Goal: Obtain resource: Download file/media

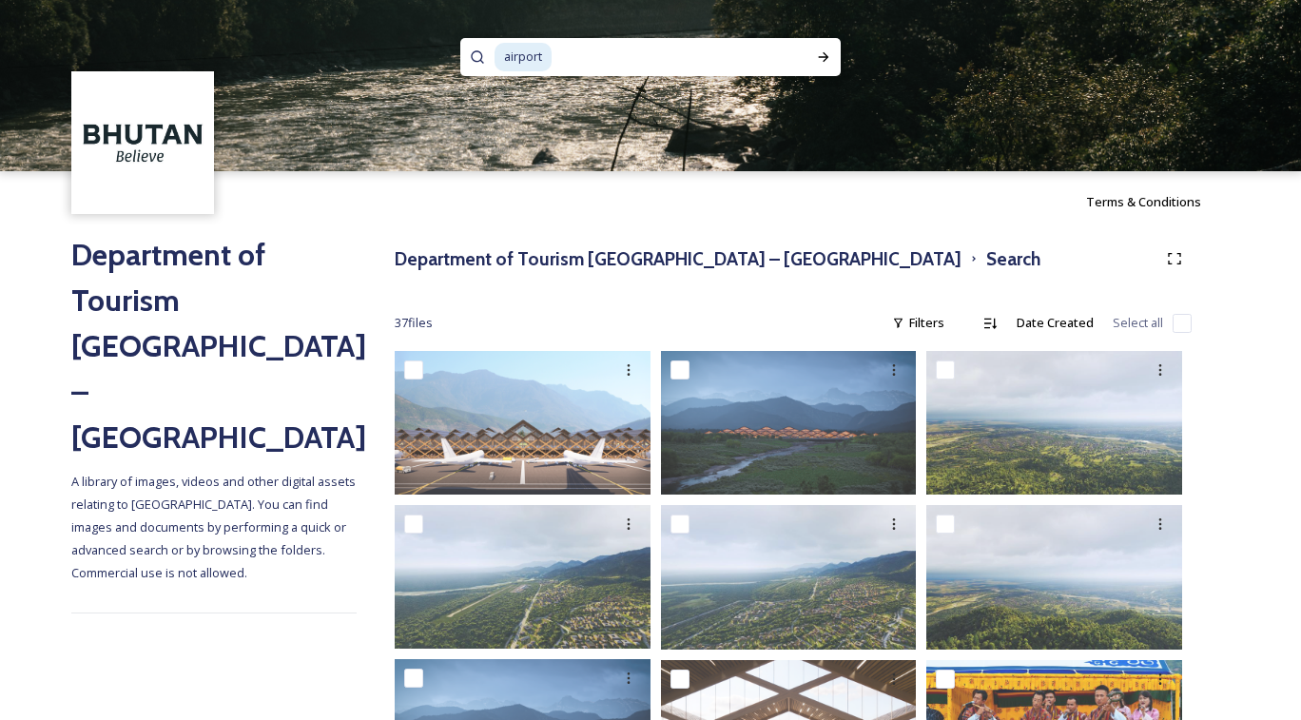
scroll to position [269, 0]
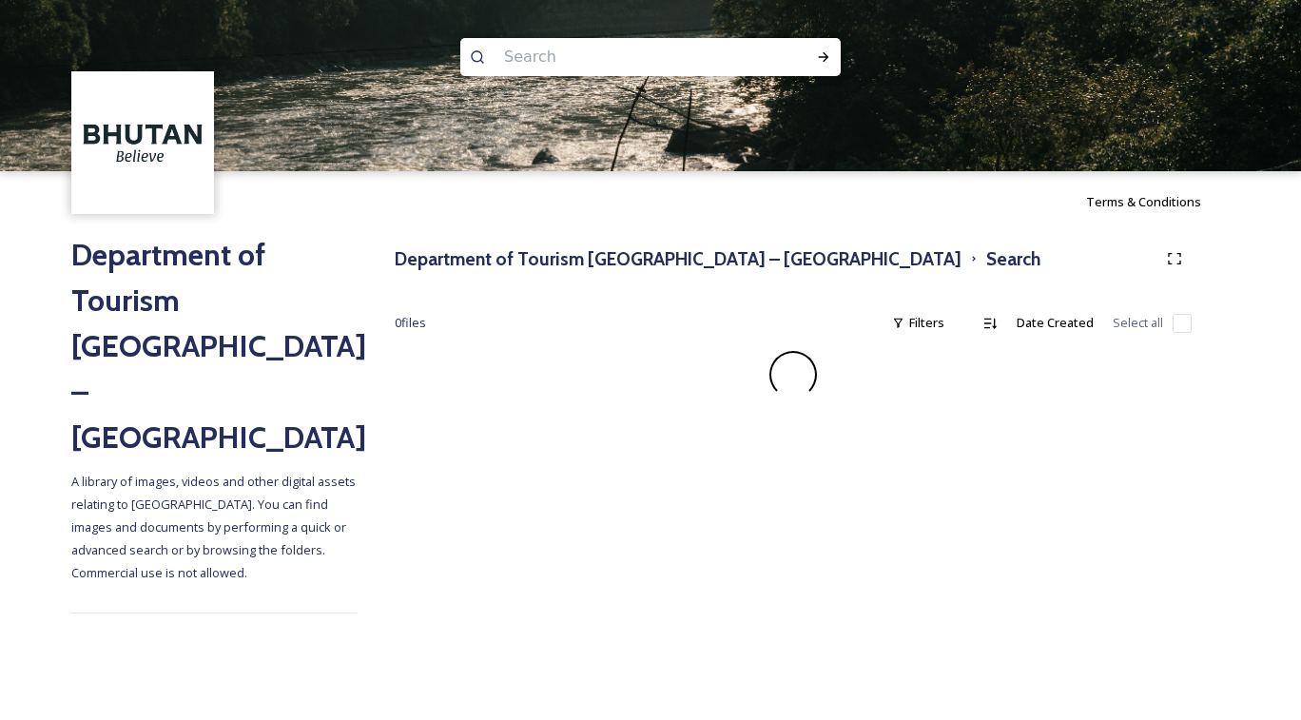
click at [672, 53] on input at bounding box center [625, 57] width 261 height 42
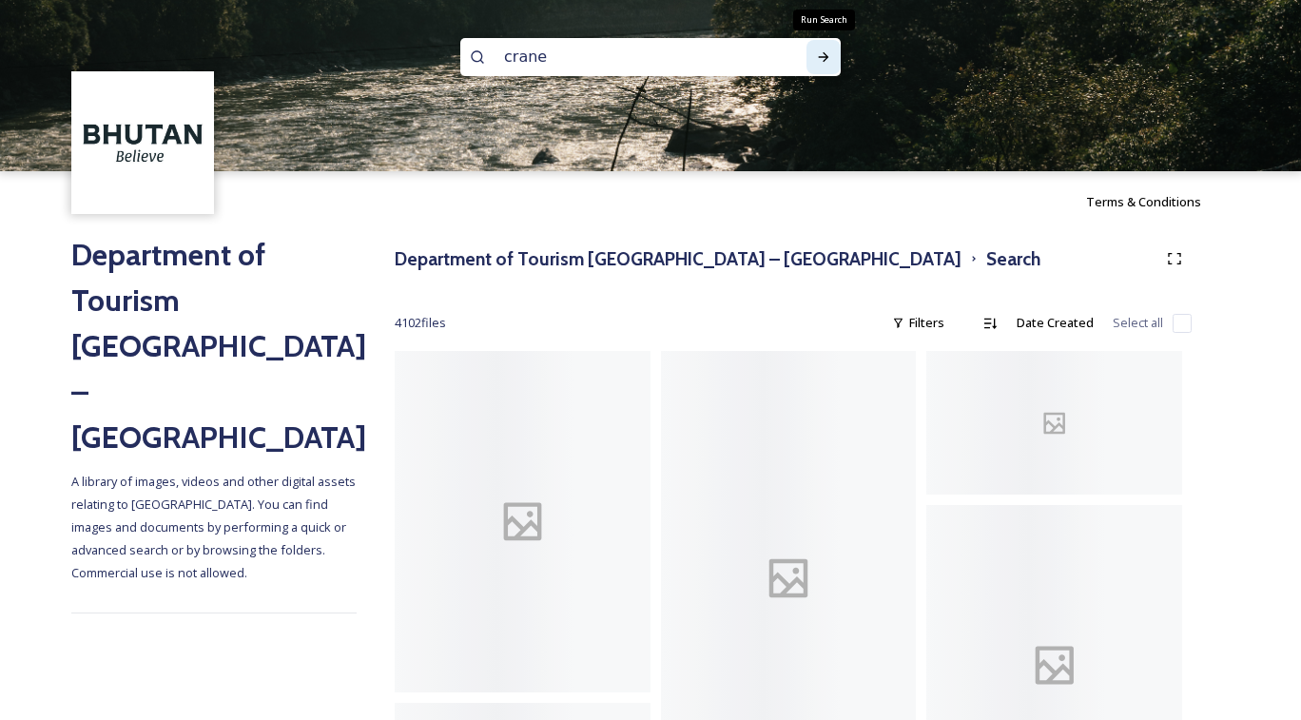
click at [820, 60] on icon at bounding box center [823, 56] width 15 height 15
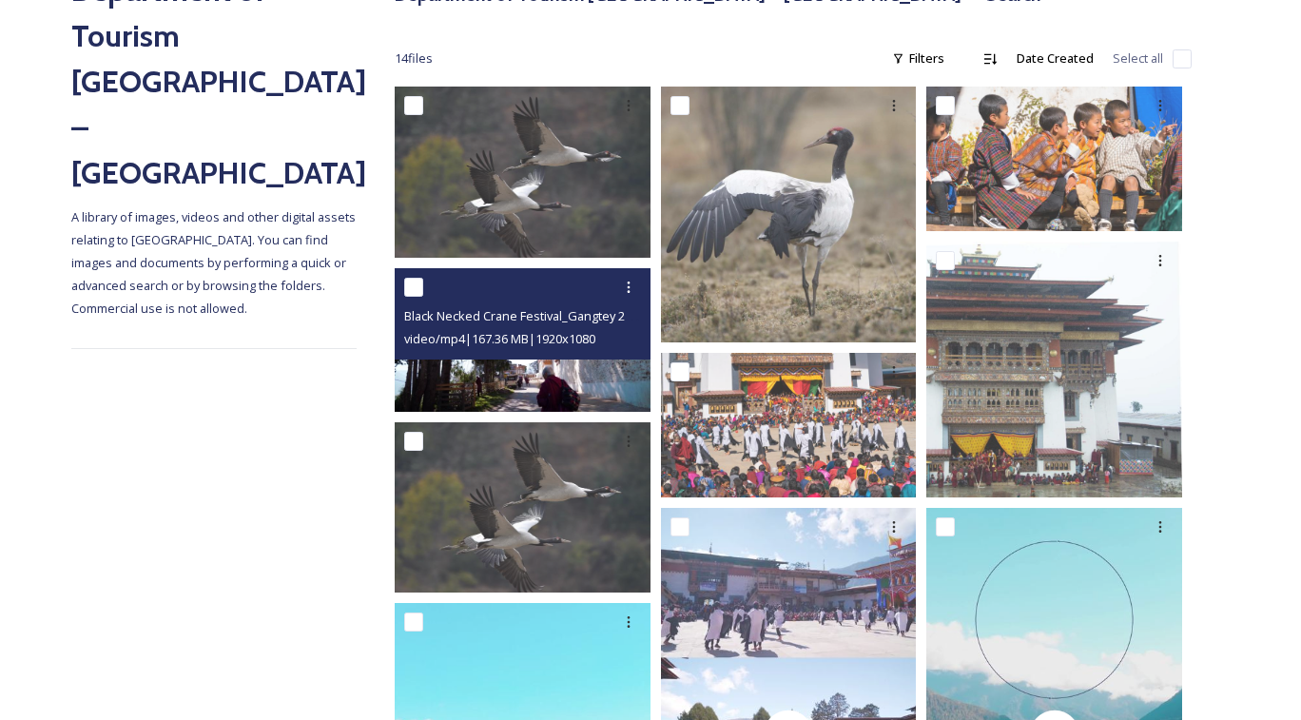
scroll to position [189, 0]
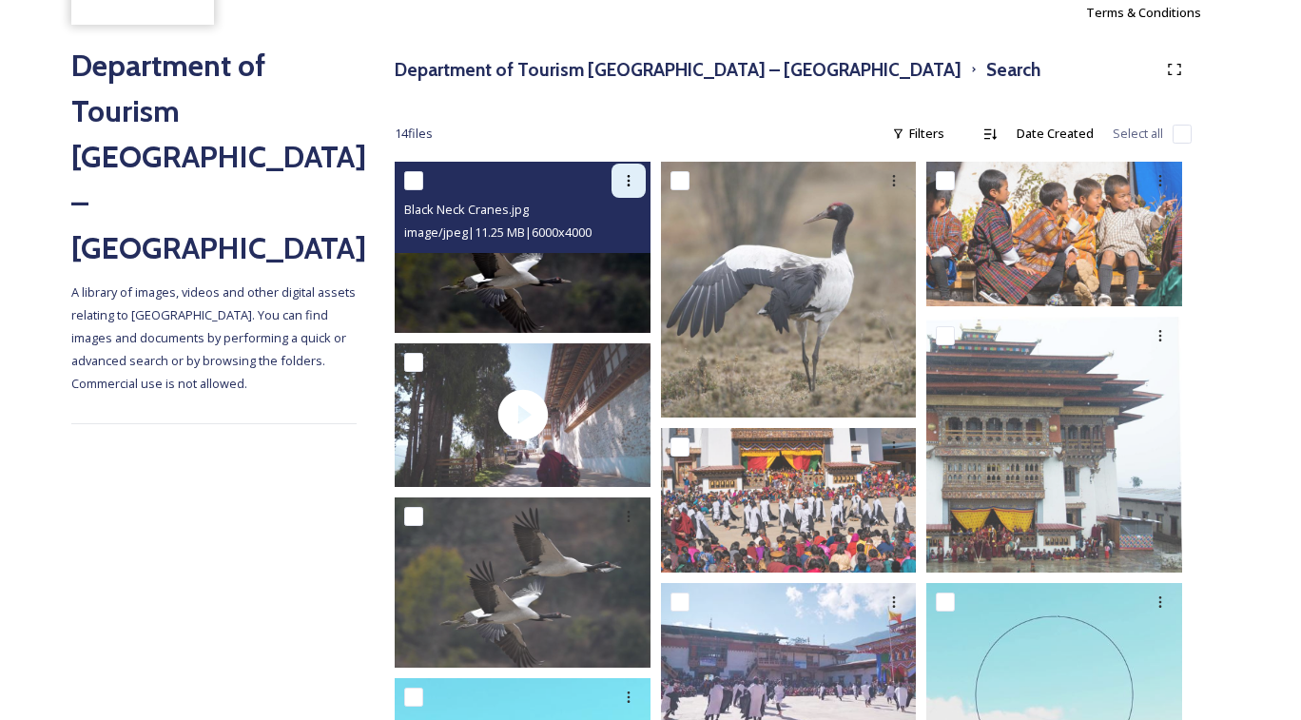
click at [627, 198] on div at bounding box center [628, 181] width 34 height 34
click at [621, 268] on span "Download" at bounding box center [606, 259] width 58 height 18
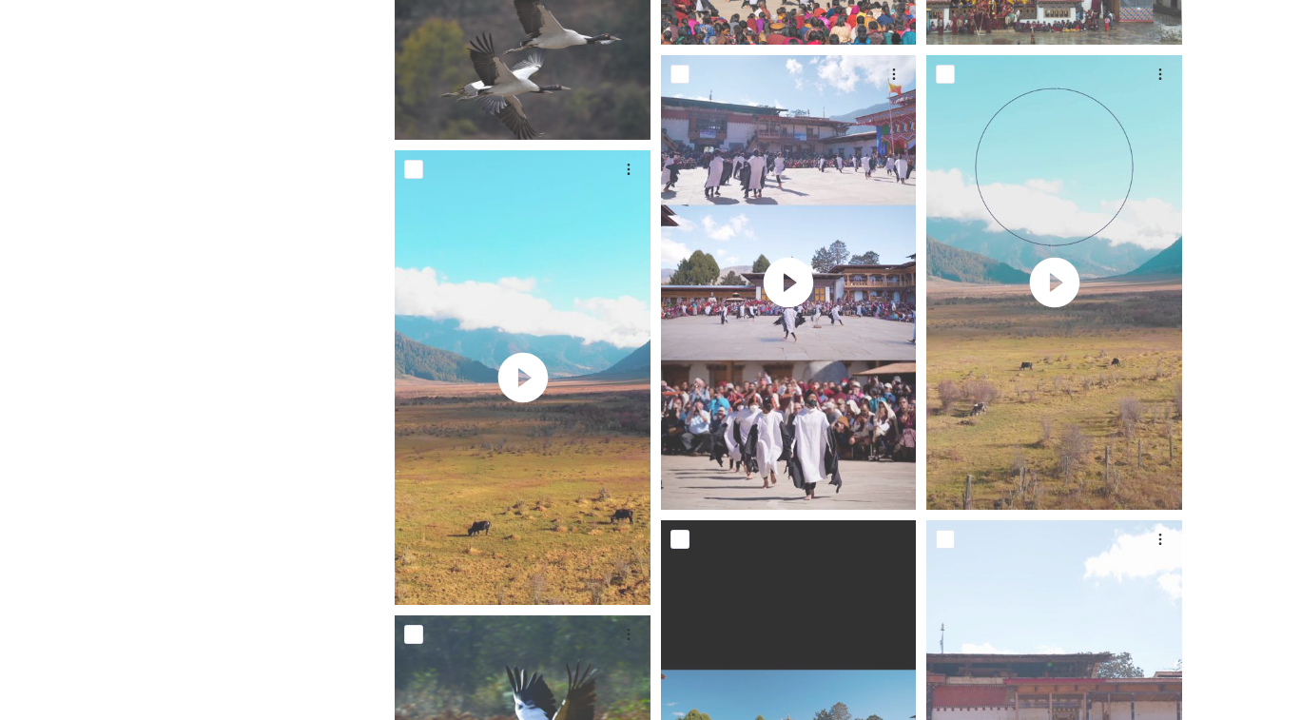
scroll to position [577, 0]
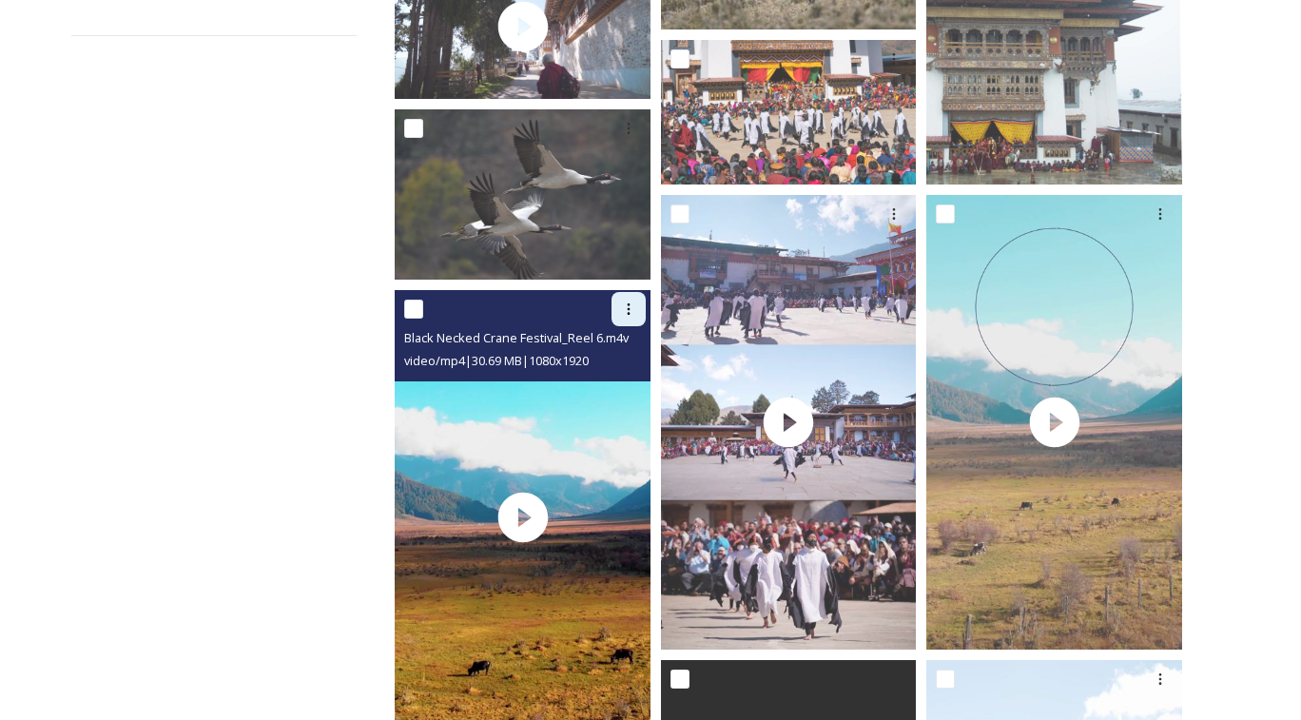
click at [626, 315] on icon at bounding box center [628, 308] width 15 height 15
click at [604, 397] on span "Download" at bounding box center [606, 387] width 58 height 18
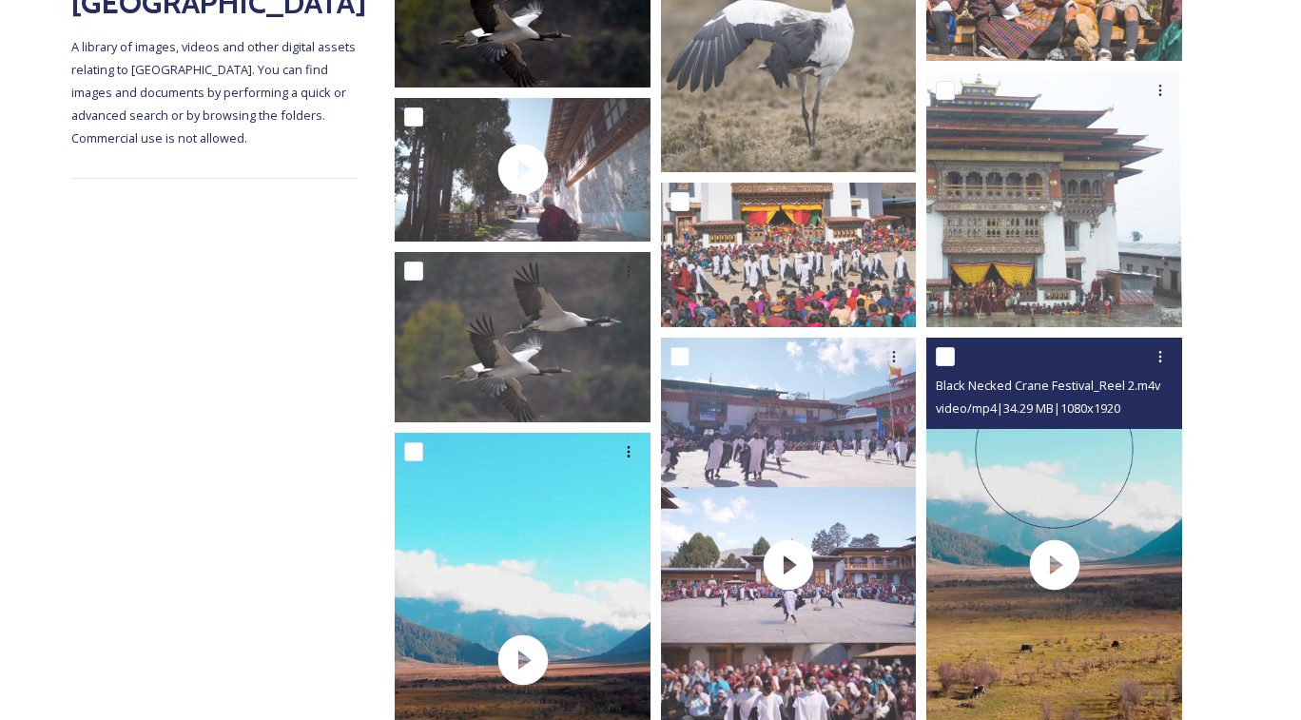
scroll to position [296, 0]
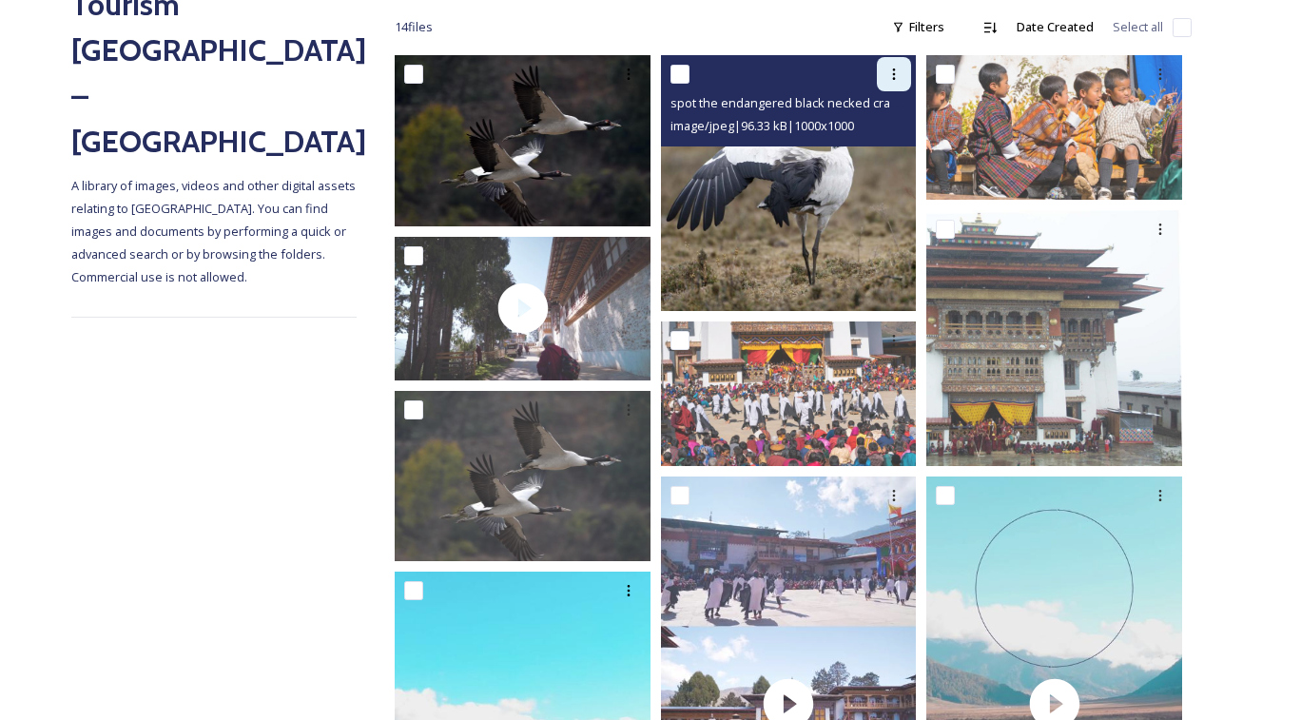
click at [890, 91] on div at bounding box center [894, 74] width 34 height 34
click at [886, 162] on span "Download" at bounding box center [872, 153] width 58 height 18
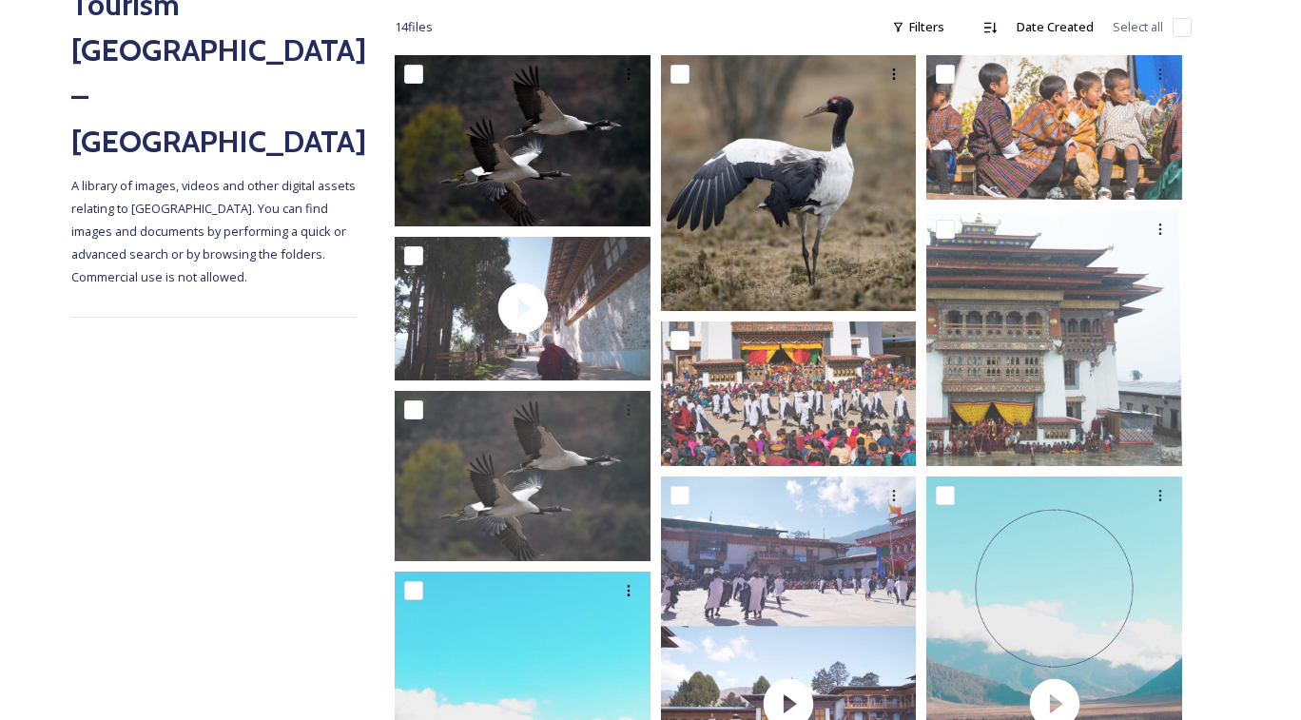
scroll to position [0, 0]
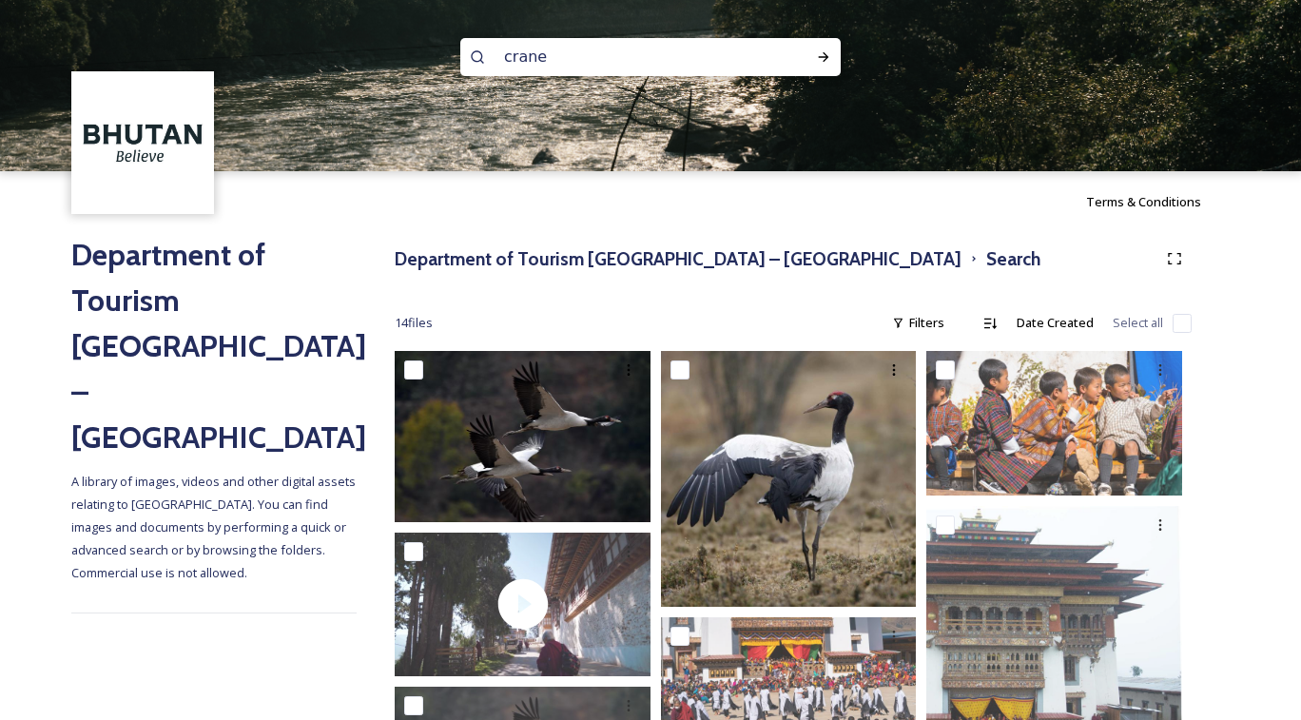
click at [540, 74] on input "crane" at bounding box center [625, 57] width 261 height 42
click at [543, 65] on input "crane" at bounding box center [625, 57] width 261 height 42
type input "spring"
click at [824, 53] on icon at bounding box center [823, 56] width 15 height 15
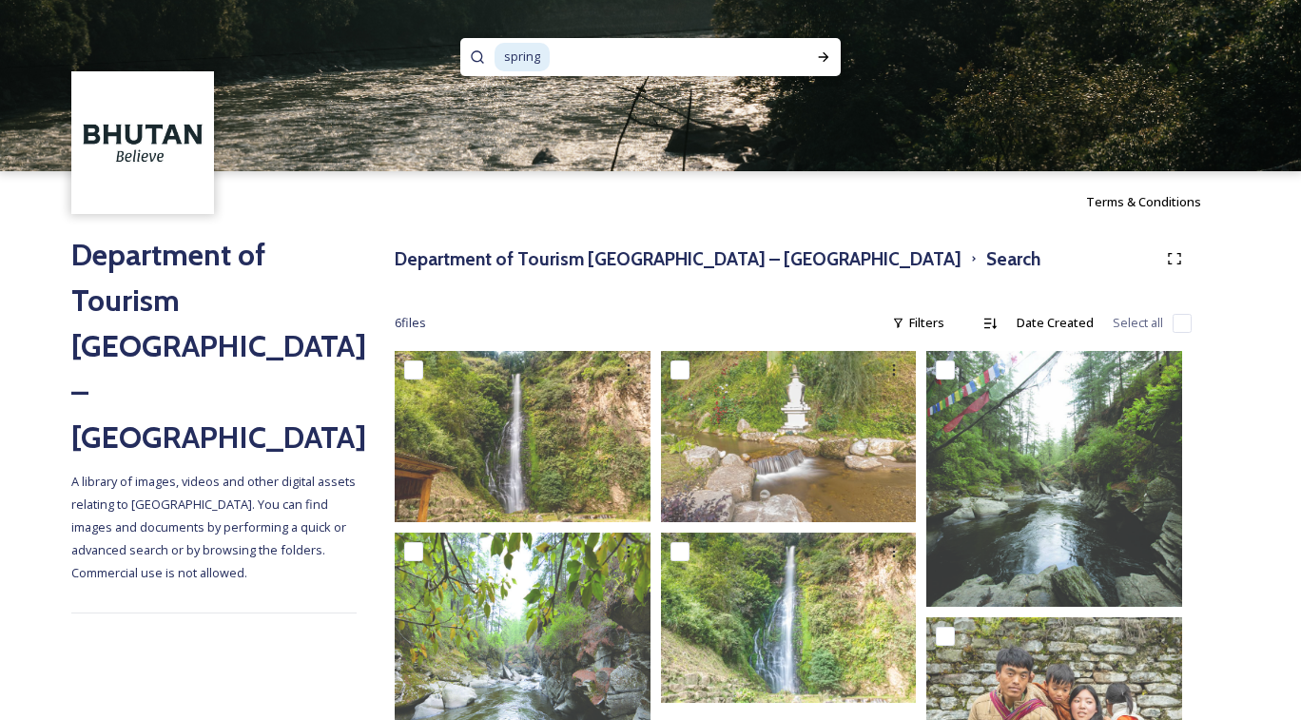
click at [604, 67] on input at bounding box center [668, 57] width 232 height 42
type input "s"
type input "jacaranda"
click at [824, 76] on img at bounding box center [650, 85] width 1301 height 171
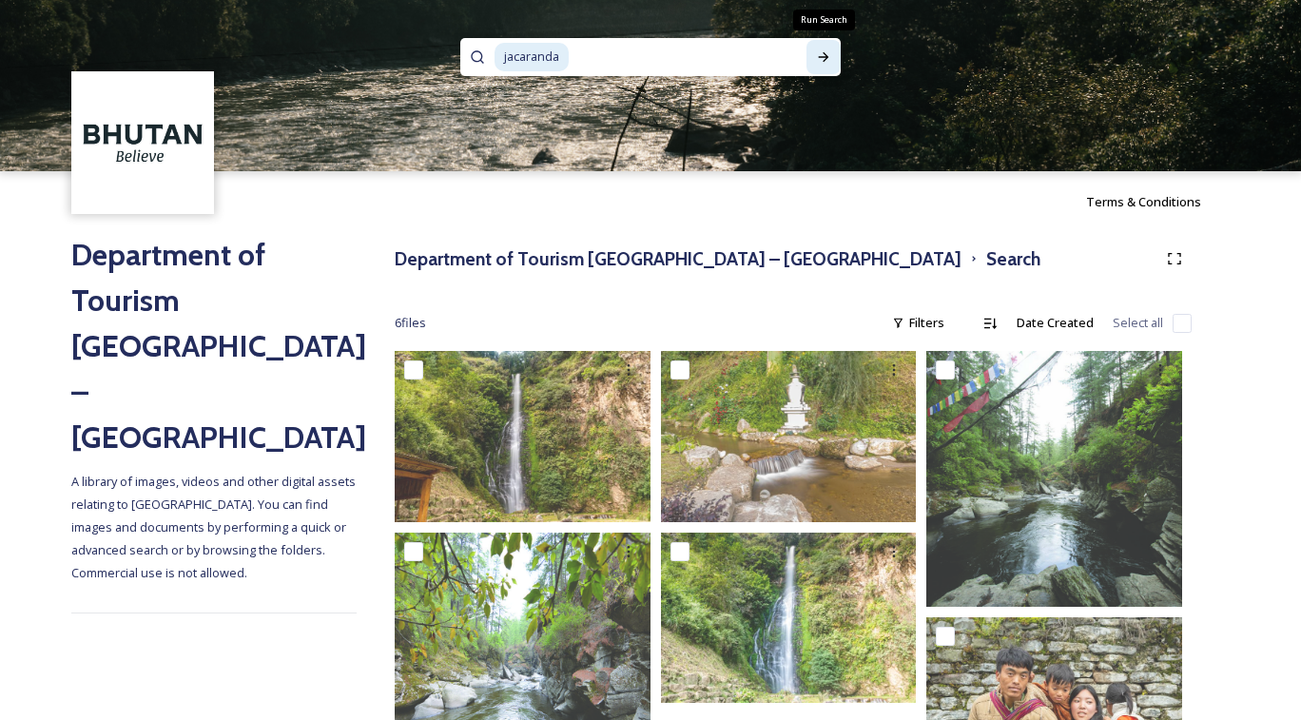
click at [824, 57] on icon at bounding box center [824, 57] width 10 height 10
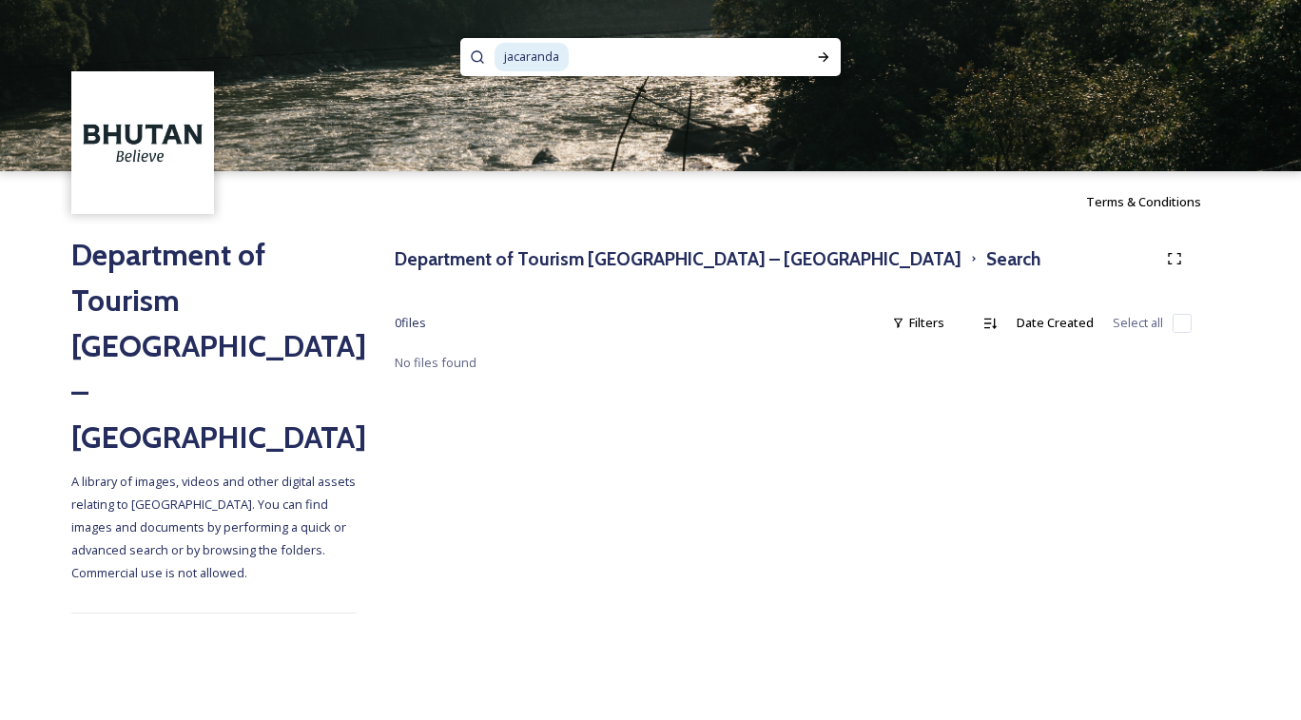
click at [708, 60] on input at bounding box center [682, 57] width 223 height 42
type input "j"
type input "punakha dzong"
click at [824, 63] on icon at bounding box center [823, 56] width 15 height 15
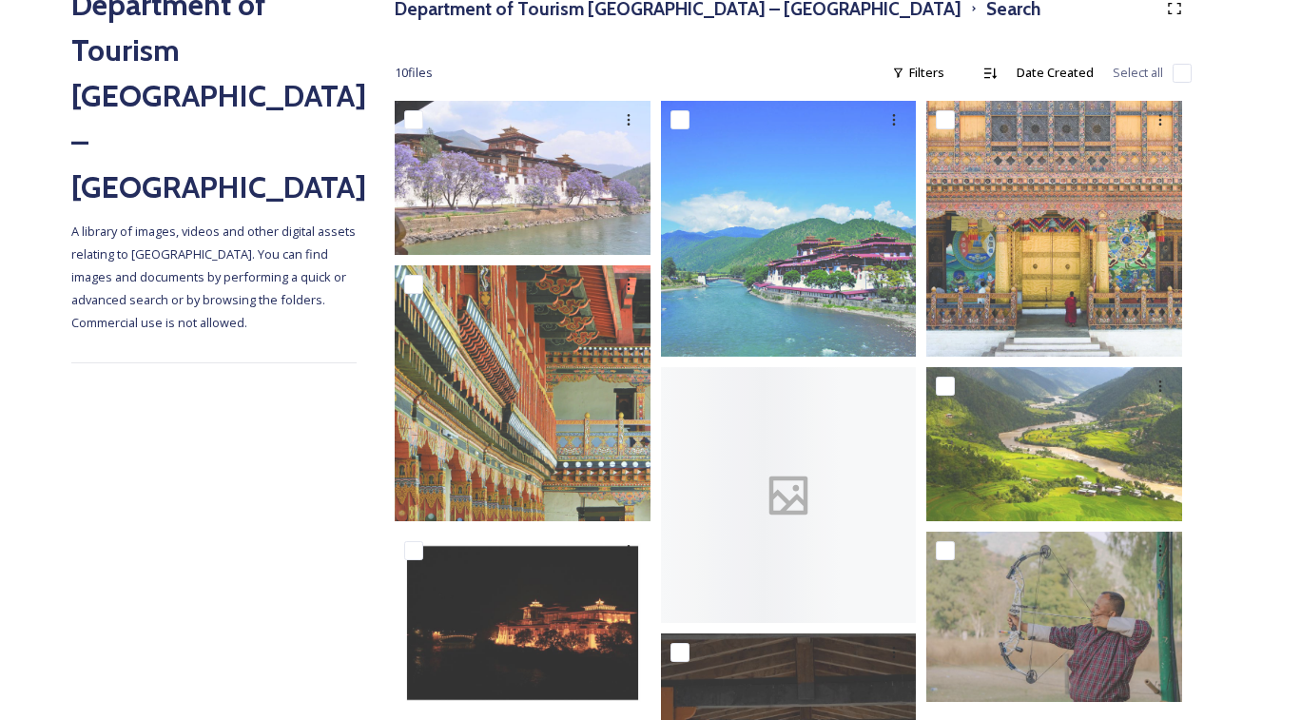
scroll to position [275, 0]
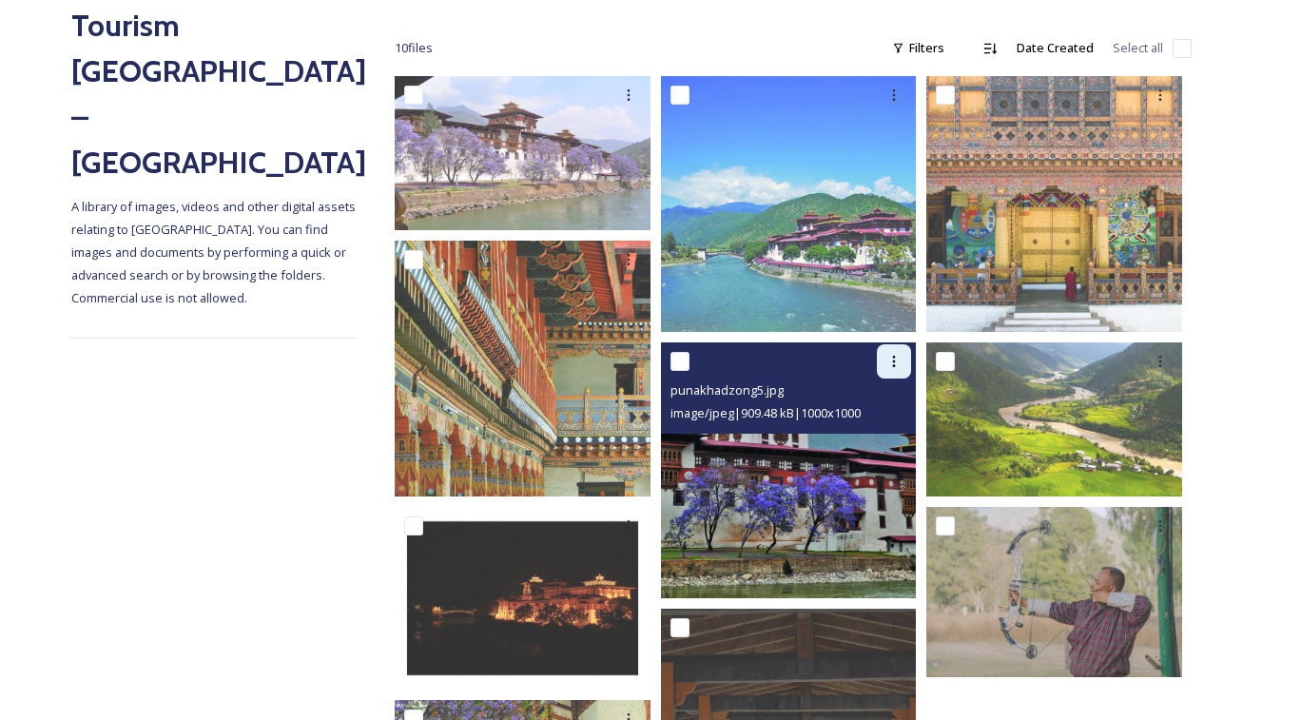
click at [898, 369] on icon at bounding box center [893, 361] width 15 height 15
click at [890, 449] on span "Download" at bounding box center [872, 440] width 58 height 18
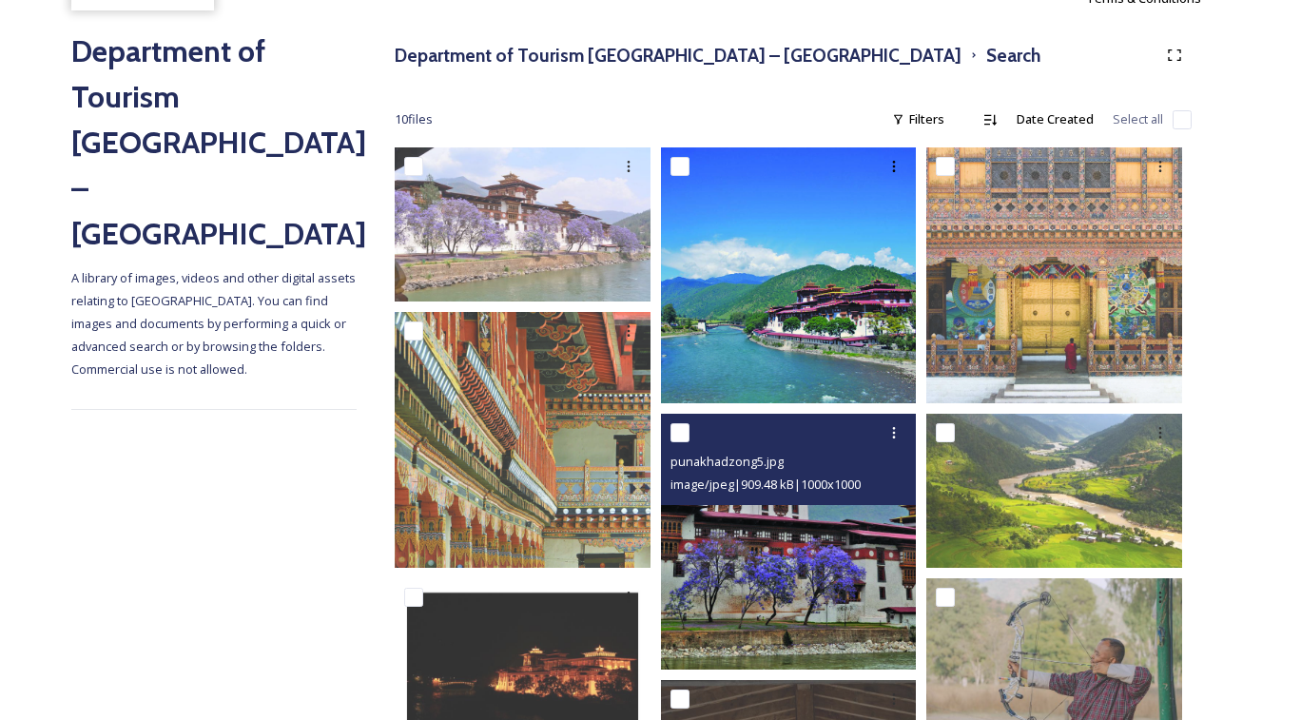
scroll to position [69, 0]
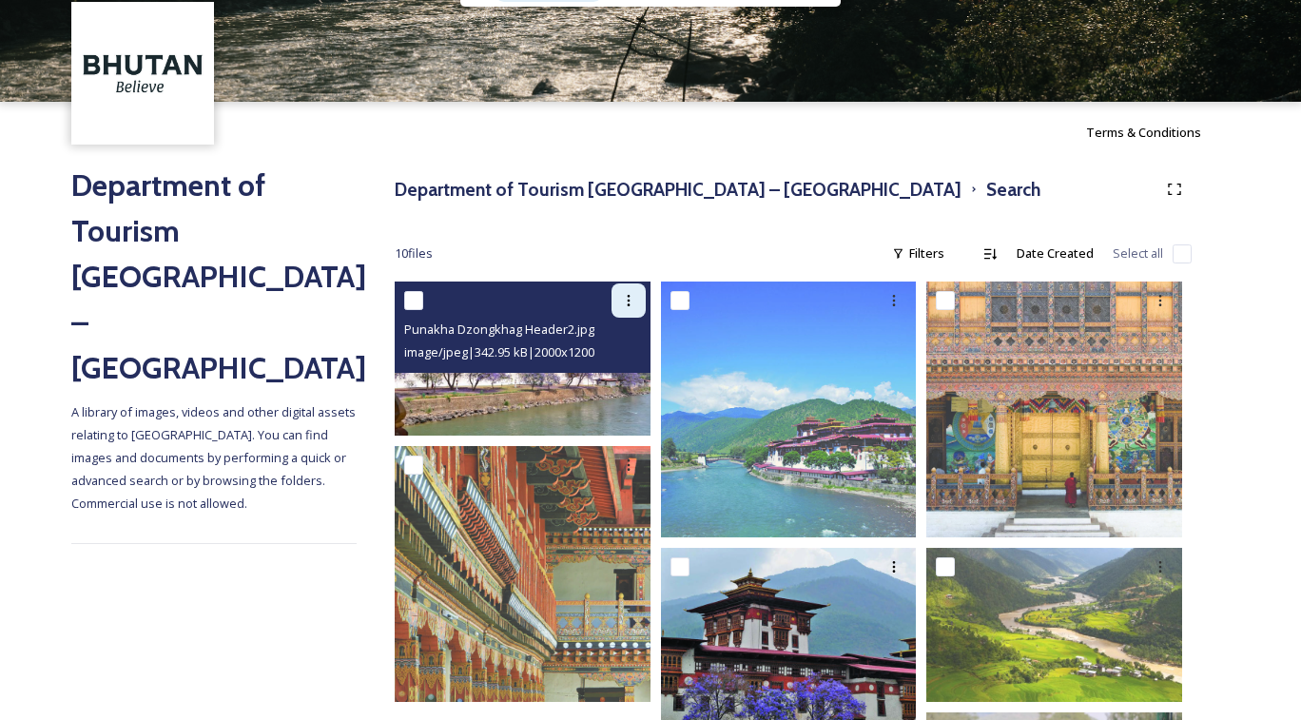
click at [639, 306] on div at bounding box center [628, 300] width 34 height 34
click at [629, 384] on span "Download" at bounding box center [606, 379] width 58 height 18
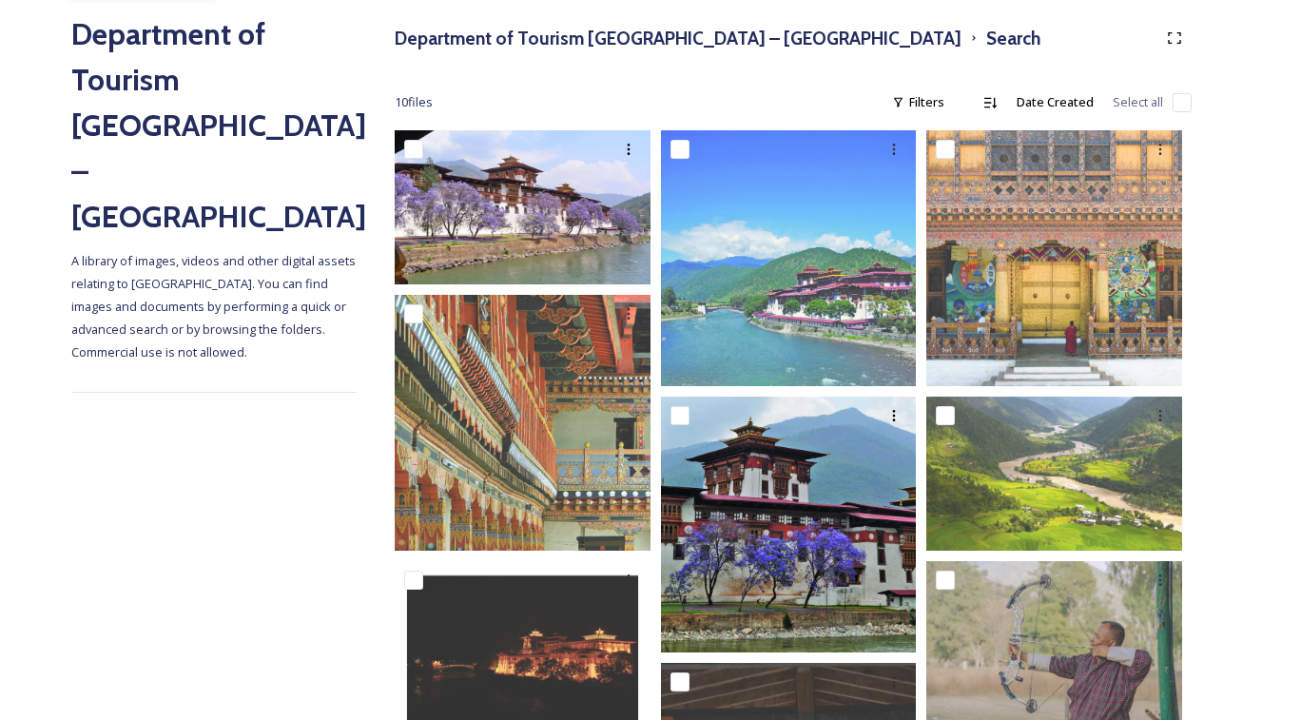
scroll to position [0, 0]
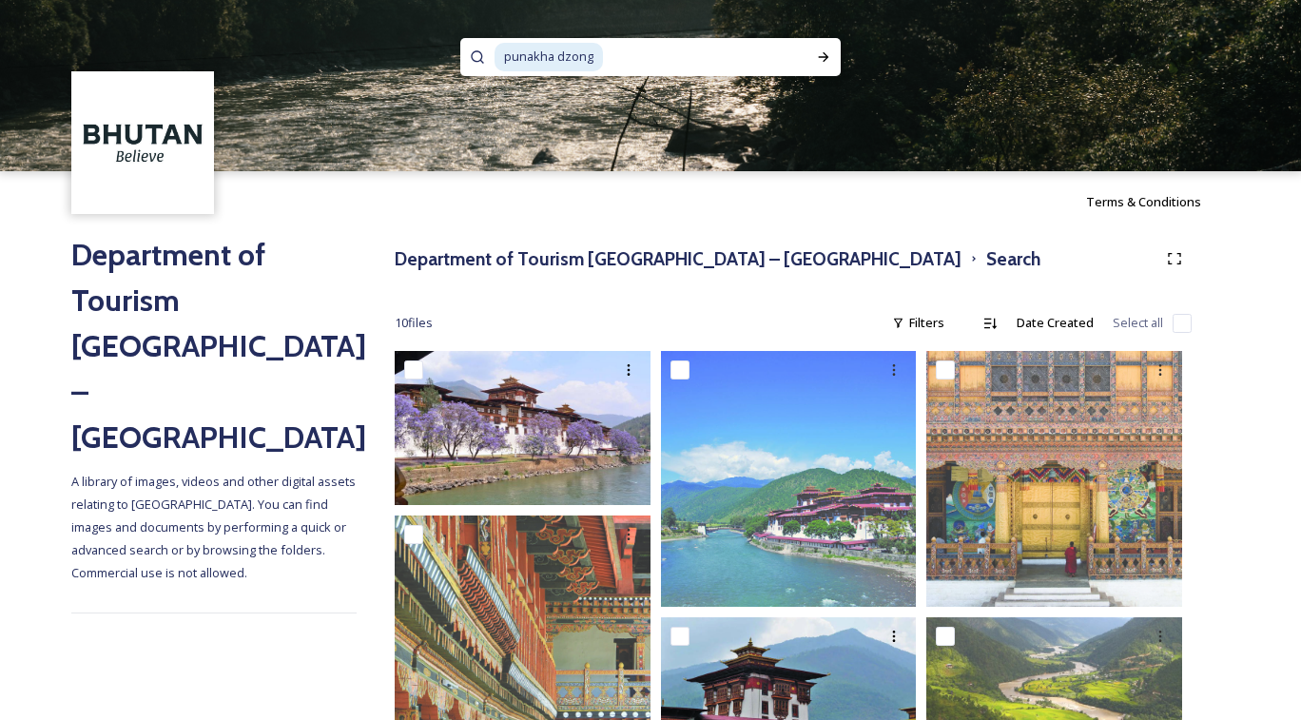
click at [603, 66] on span "punakha dzong" at bounding box center [549, 57] width 108 height 28
click at [630, 56] on input at bounding box center [640, 57] width 250 height 42
click at [827, 65] on icon at bounding box center [823, 56] width 15 height 15
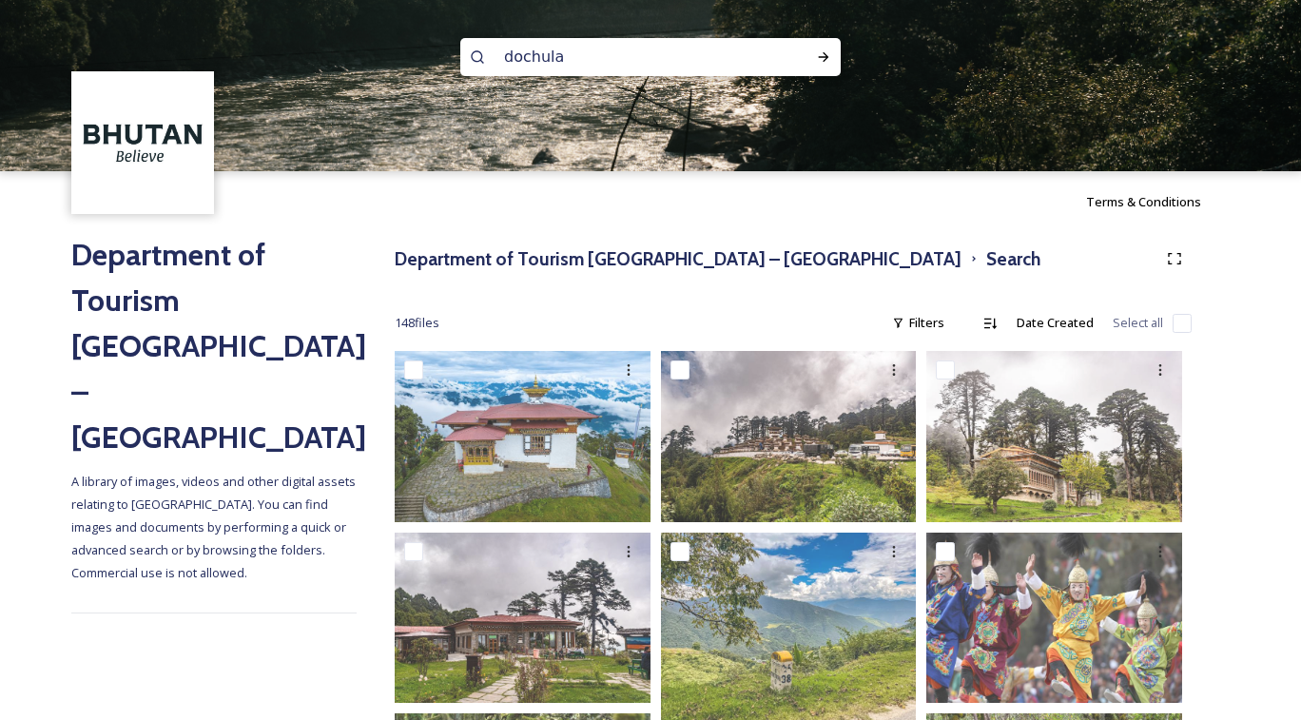
click at [776, 53] on div "dochula" at bounding box center [650, 57] width 380 height 38
click at [722, 46] on input "dochula" at bounding box center [625, 57] width 261 height 42
click at [707, 71] on input "dochula pass" at bounding box center [625, 57] width 261 height 42
click at [707, 67] on input "dochula pass" at bounding box center [625, 57] width 261 height 42
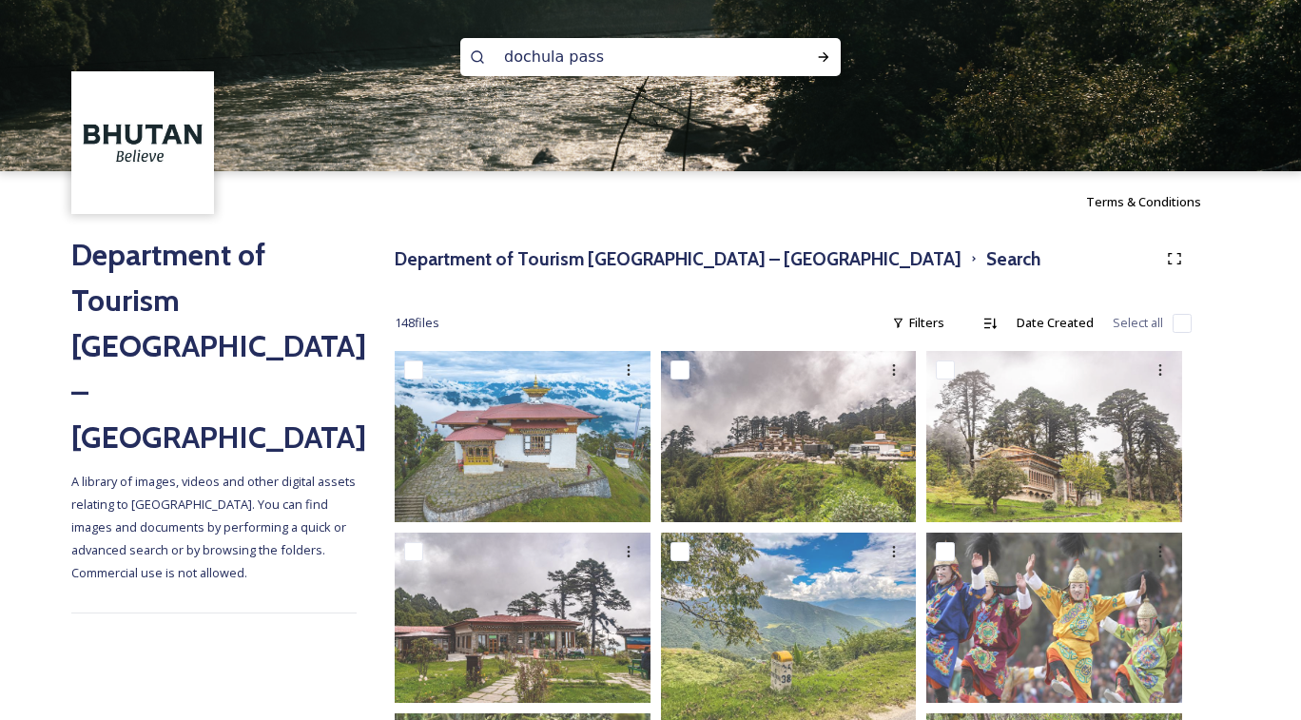
click at [707, 67] on input "dochula pass" at bounding box center [625, 57] width 261 height 42
click at [827, 68] on div "Run Search" at bounding box center [823, 57] width 34 height 34
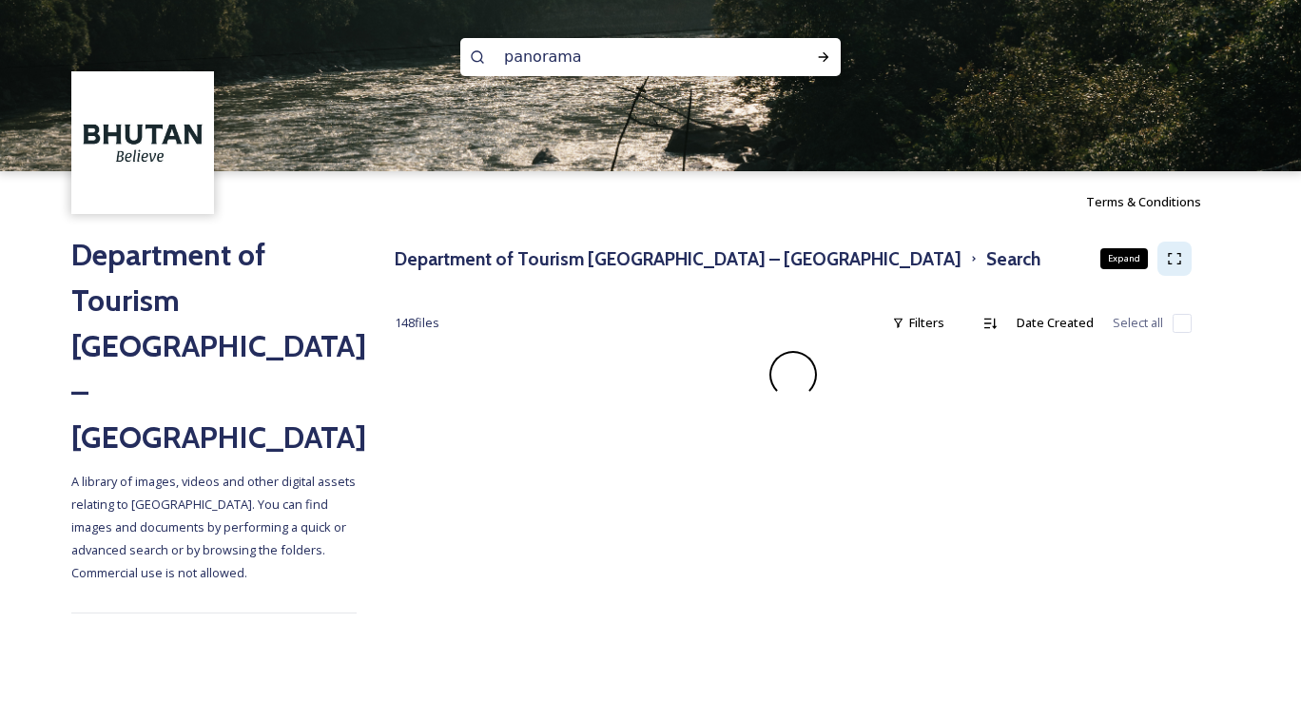
click at [1169, 262] on icon at bounding box center [1174, 258] width 15 height 15
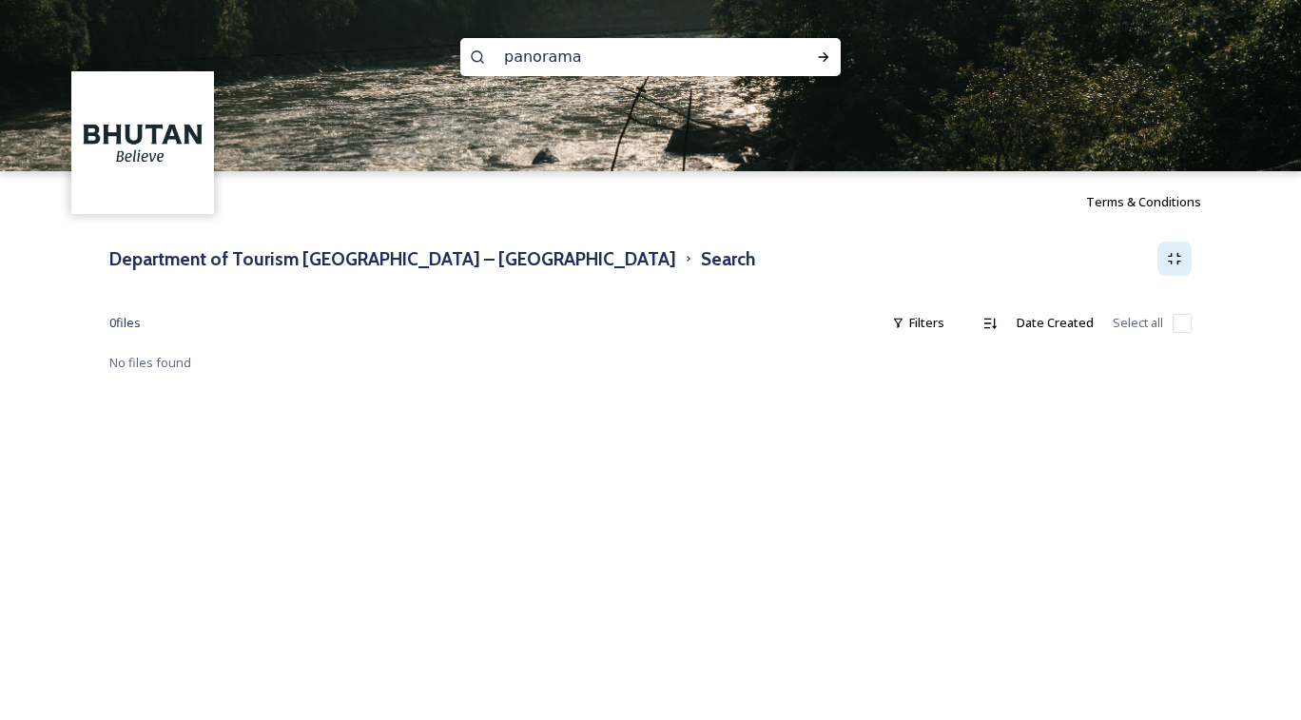
click at [531, 47] on input "panorama" at bounding box center [625, 57] width 261 height 42
type input "mountains"
click at [813, 50] on div "Run Search" at bounding box center [823, 57] width 34 height 34
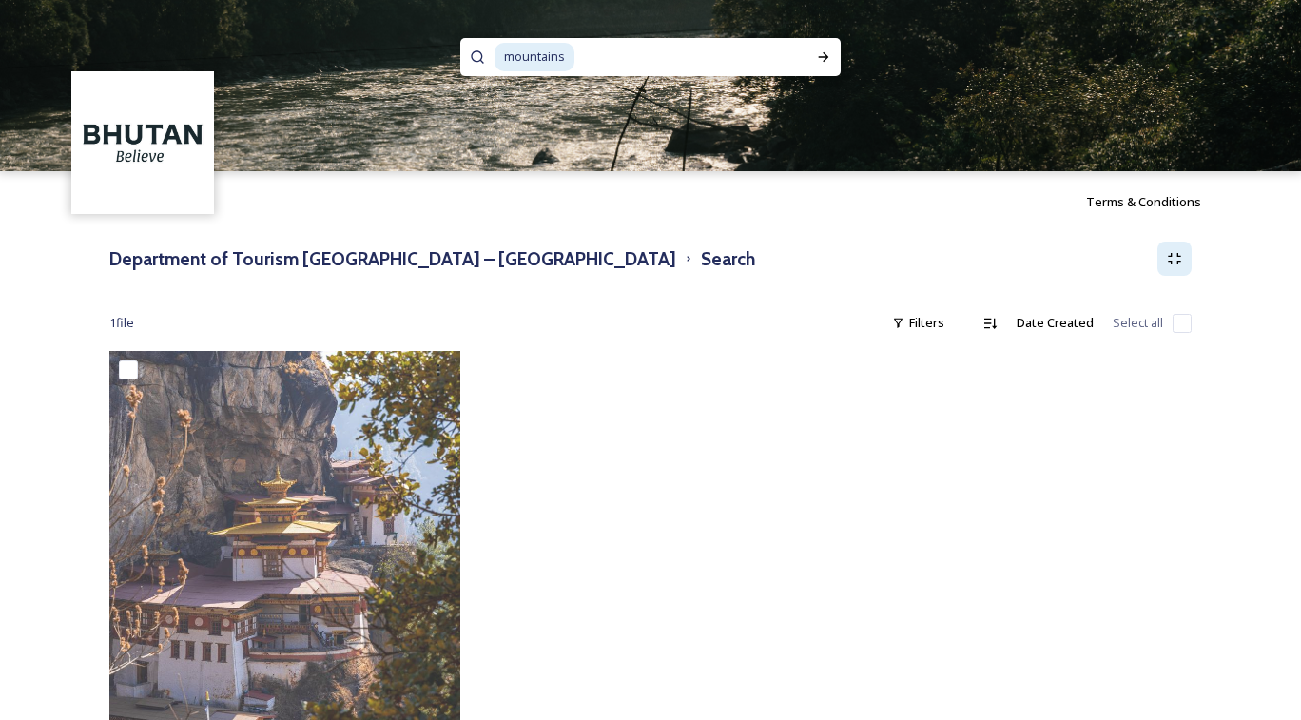
click at [664, 58] on input at bounding box center [686, 57] width 220 height 42
click at [827, 57] on icon at bounding box center [824, 57] width 10 height 10
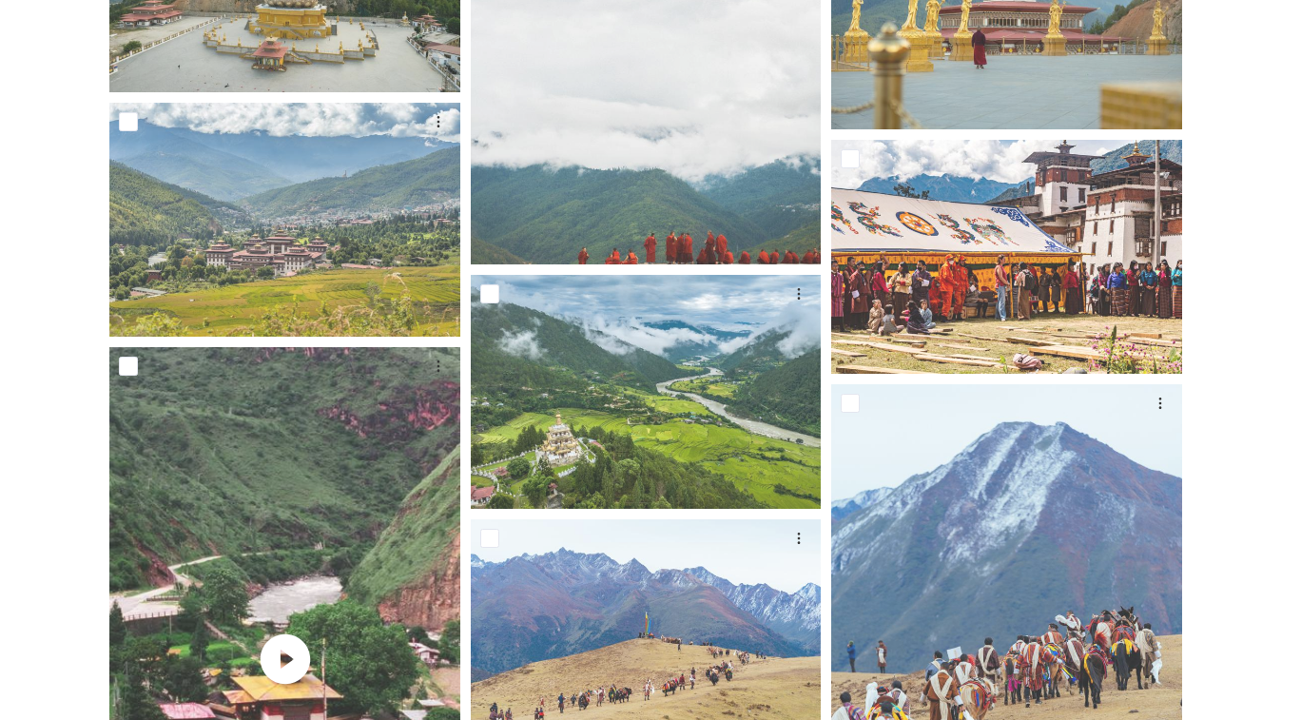
scroll to position [1065, 0]
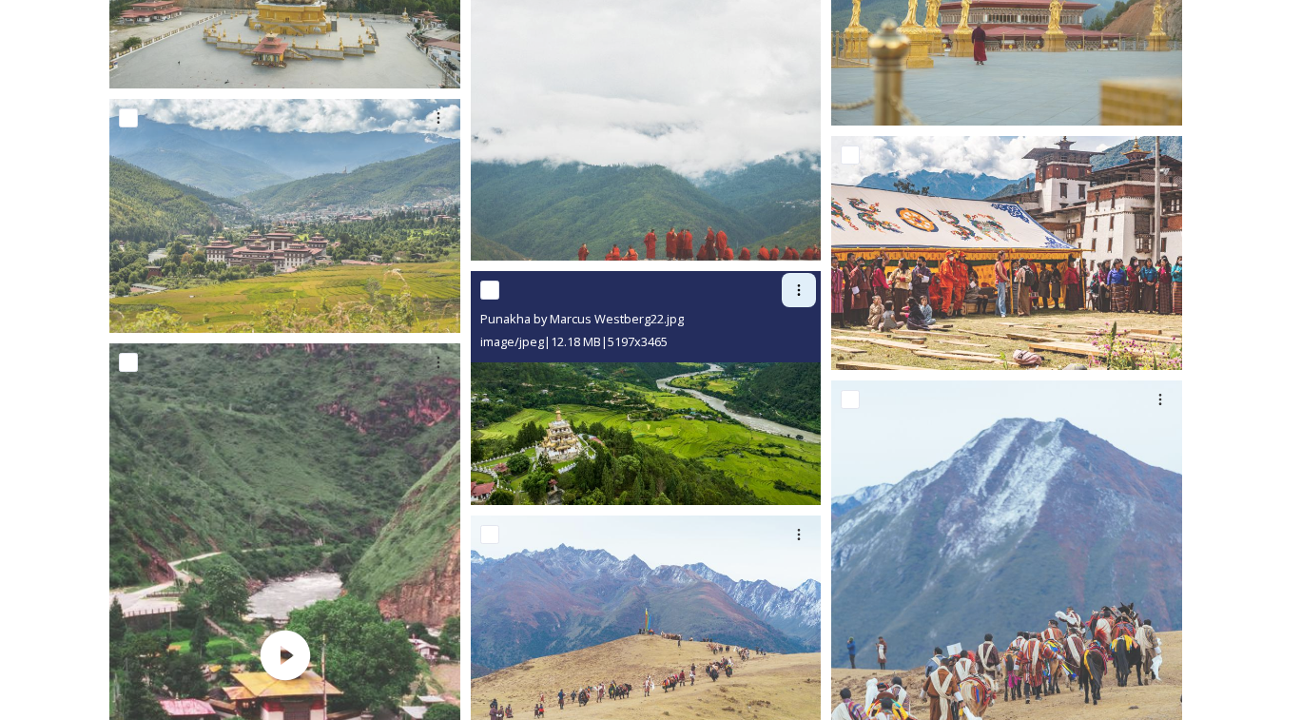
click at [796, 296] on icon at bounding box center [798, 289] width 15 height 15
click at [789, 378] on span "Download" at bounding box center [776, 368] width 58 height 18
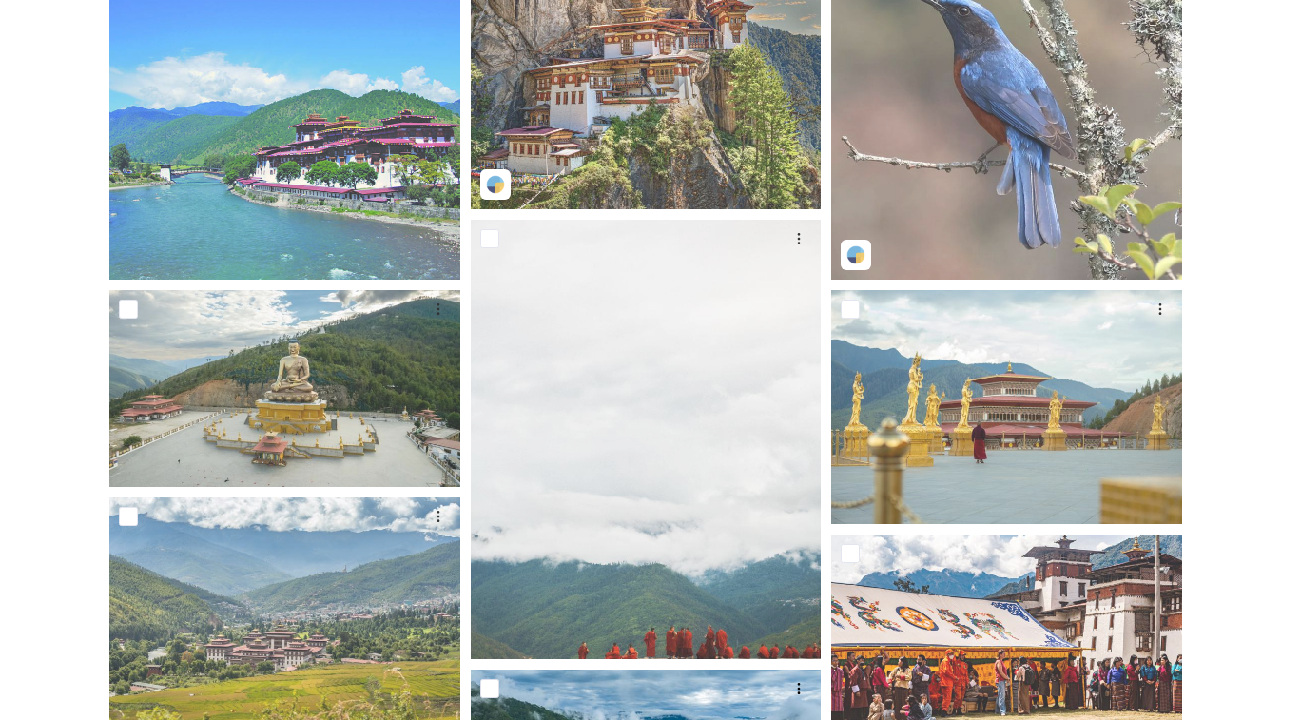
scroll to position [0, 0]
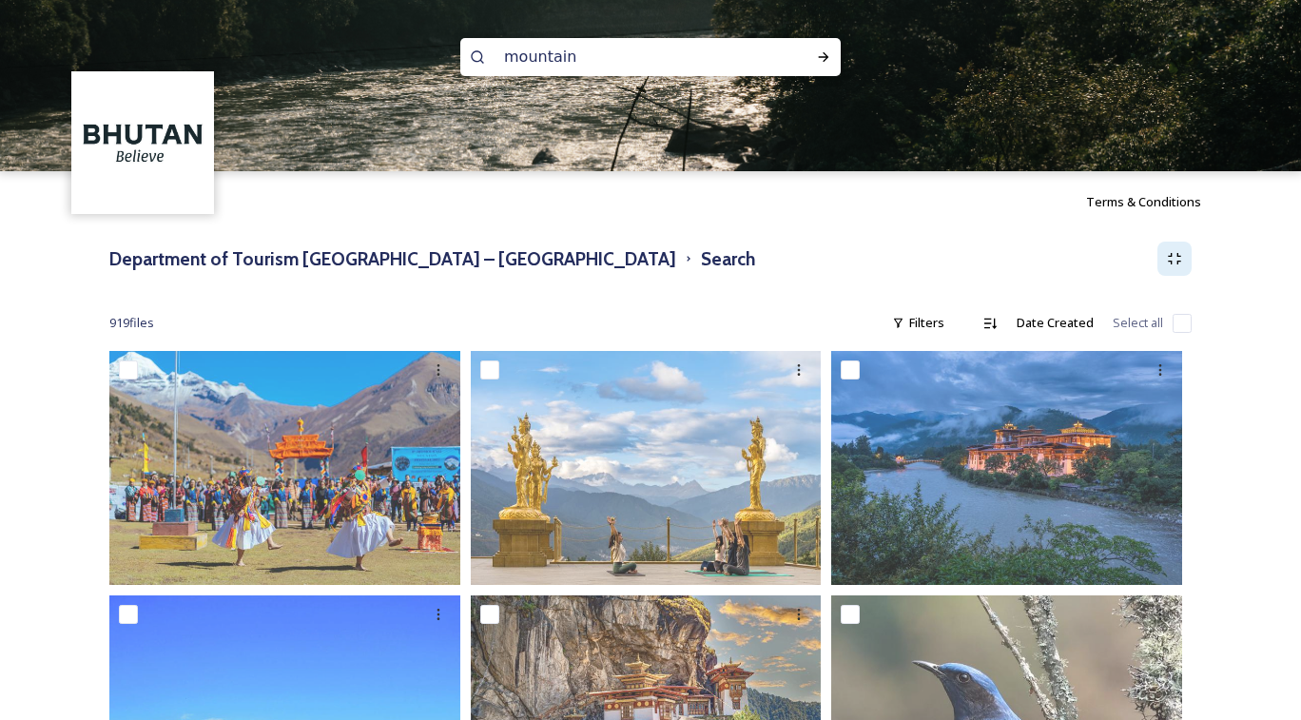
click at [522, 51] on input "mountain" at bounding box center [625, 57] width 261 height 42
type input "paro trekking"
click at [817, 65] on icon at bounding box center [823, 56] width 15 height 15
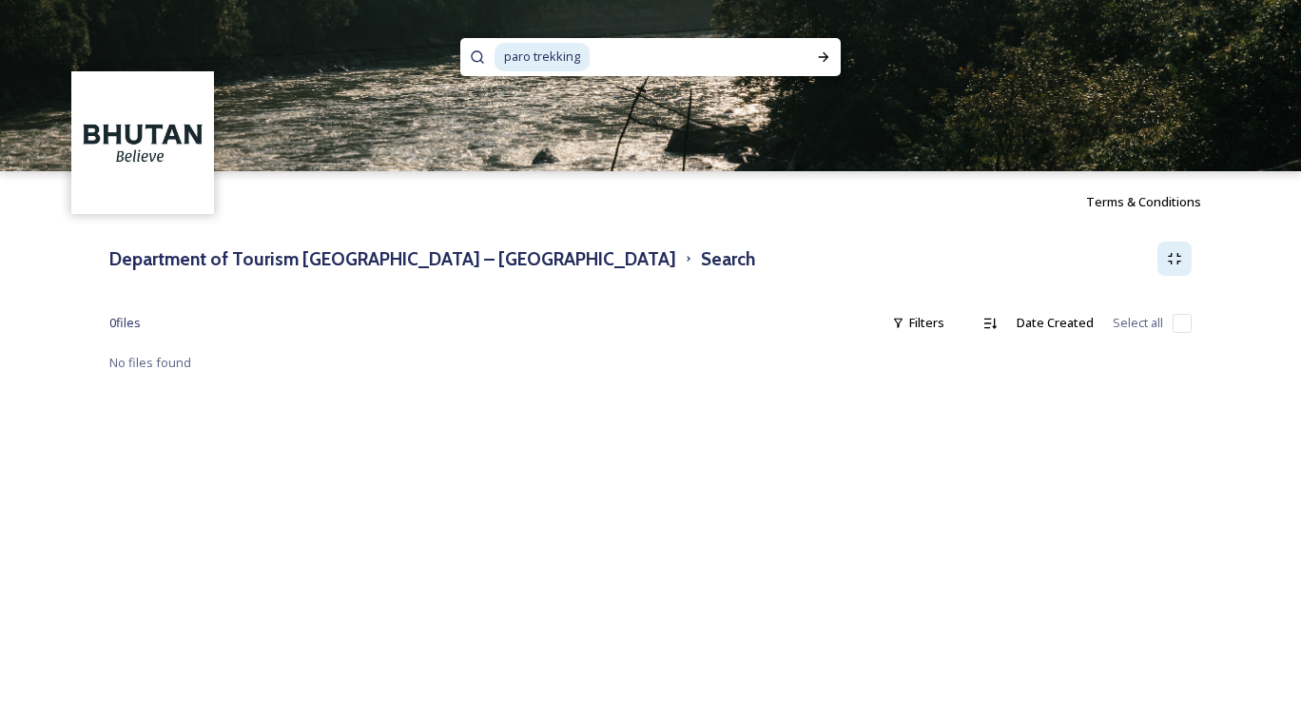
click at [630, 68] on input at bounding box center [697, 57] width 212 height 42
type input "p"
type input "hiking"
click at [830, 60] on icon at bounding box center [823, 56] width 15 height 15
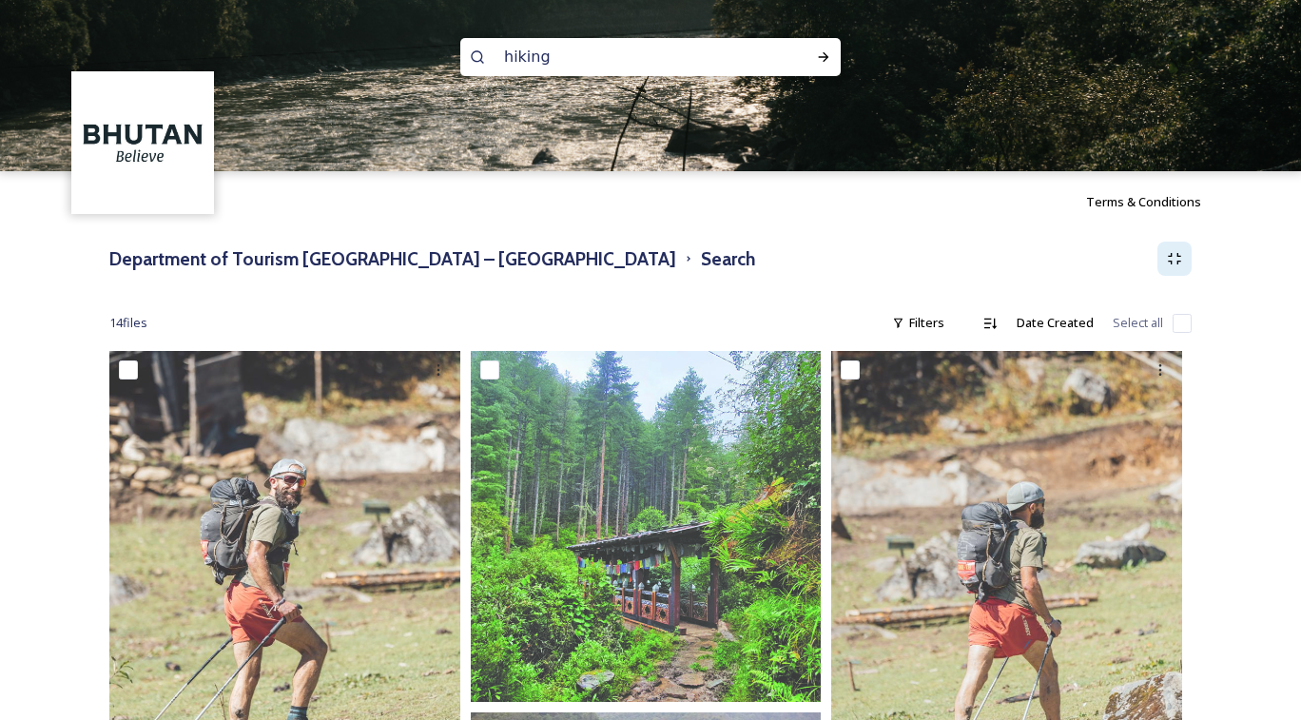
drag, startPoint x: 647, startPoint y: 57, endPoint x: 449, endPoint y: 48, distance: 198.0
click at [449, 48] on div "hiking" at bounding box center [650, 85] width 1301 height 171
type input "o"
click at [822, 57] on icon at bounding box center [824, 57] width 10 height 10
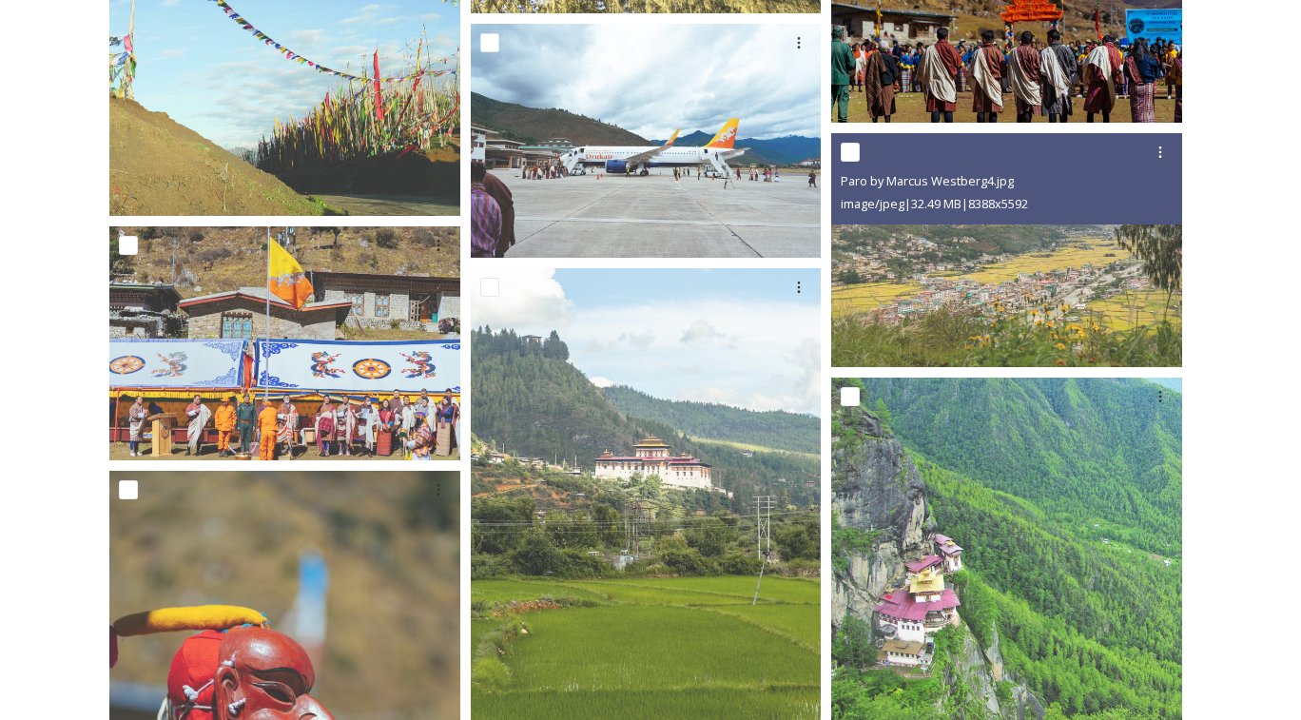
scroll to position [1762, 0]
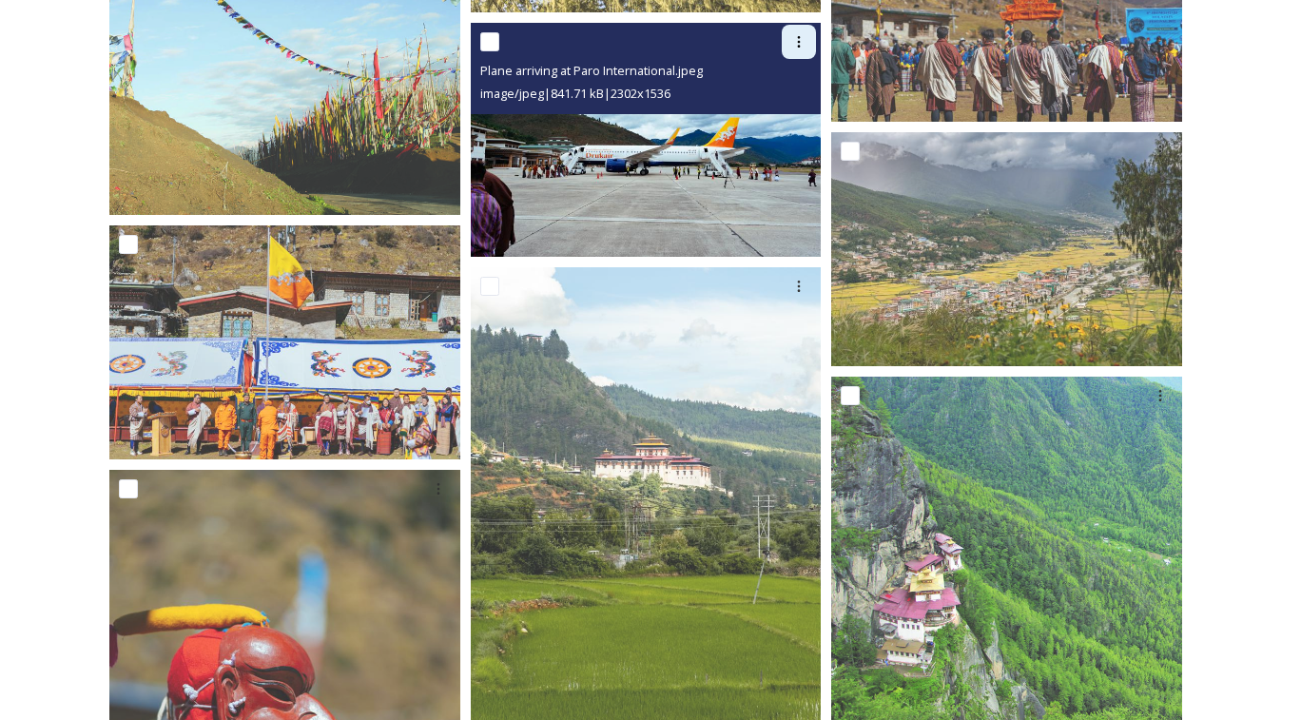
click at [793, 43] on icon at bounding box center [798, 41] width 15 height 15
click at [785, 128] on span "Download" at bounding box center [776, 120] width 58 height 18
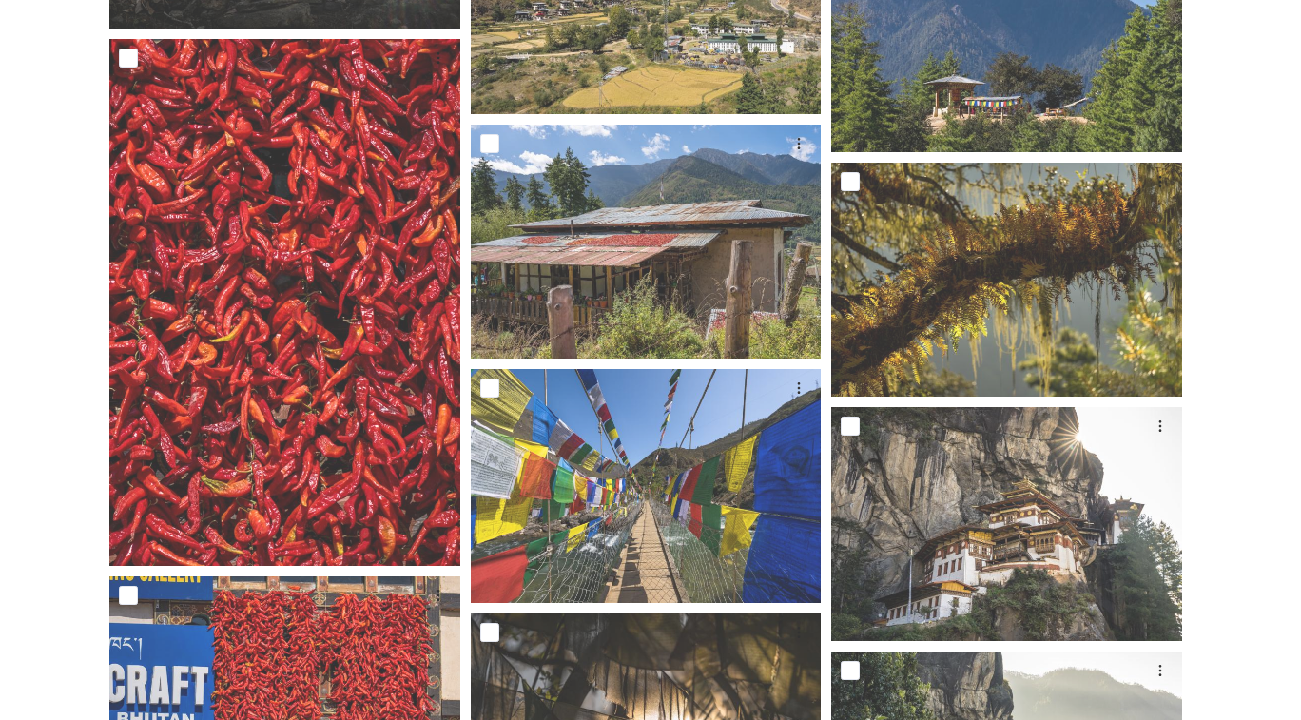
scroll to position [7345, 0]
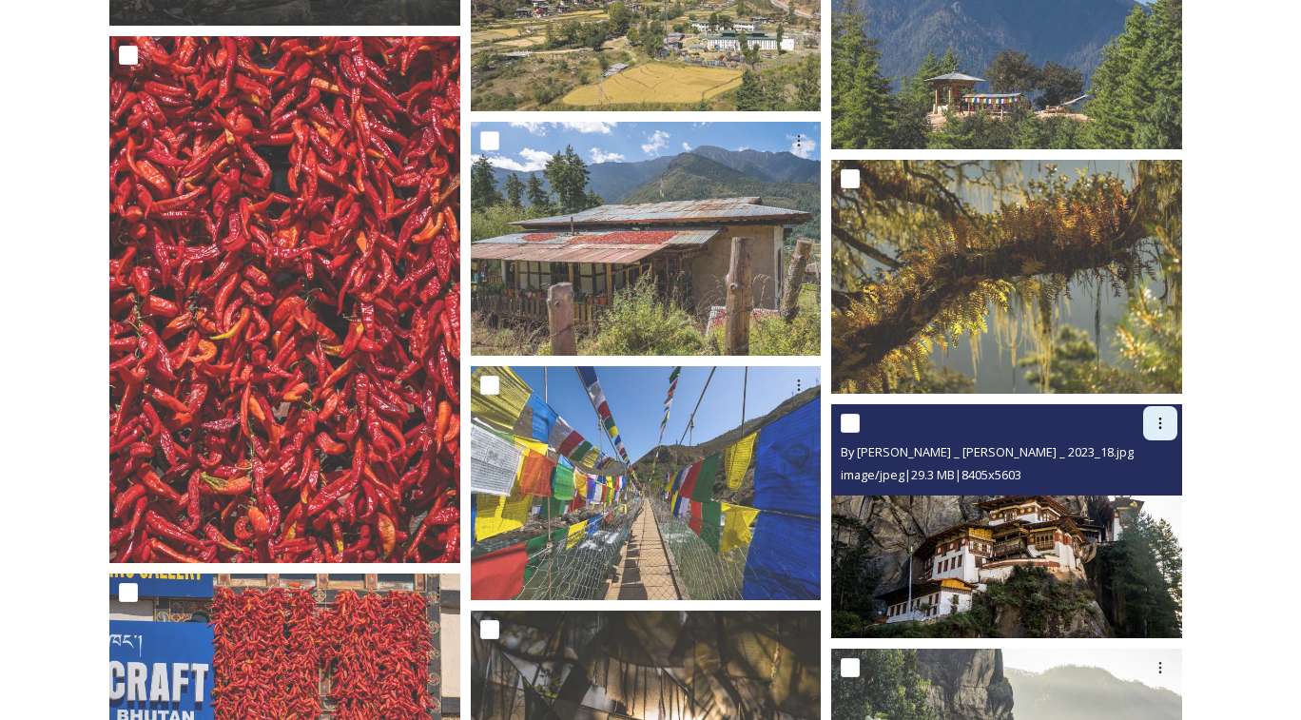
click at [1158, 431] on icon at bounding box center [1160, 423] width 15 height 15
click at [1132, 511] on span "Download" at bounding box center [1138, 502] width 58 height 18
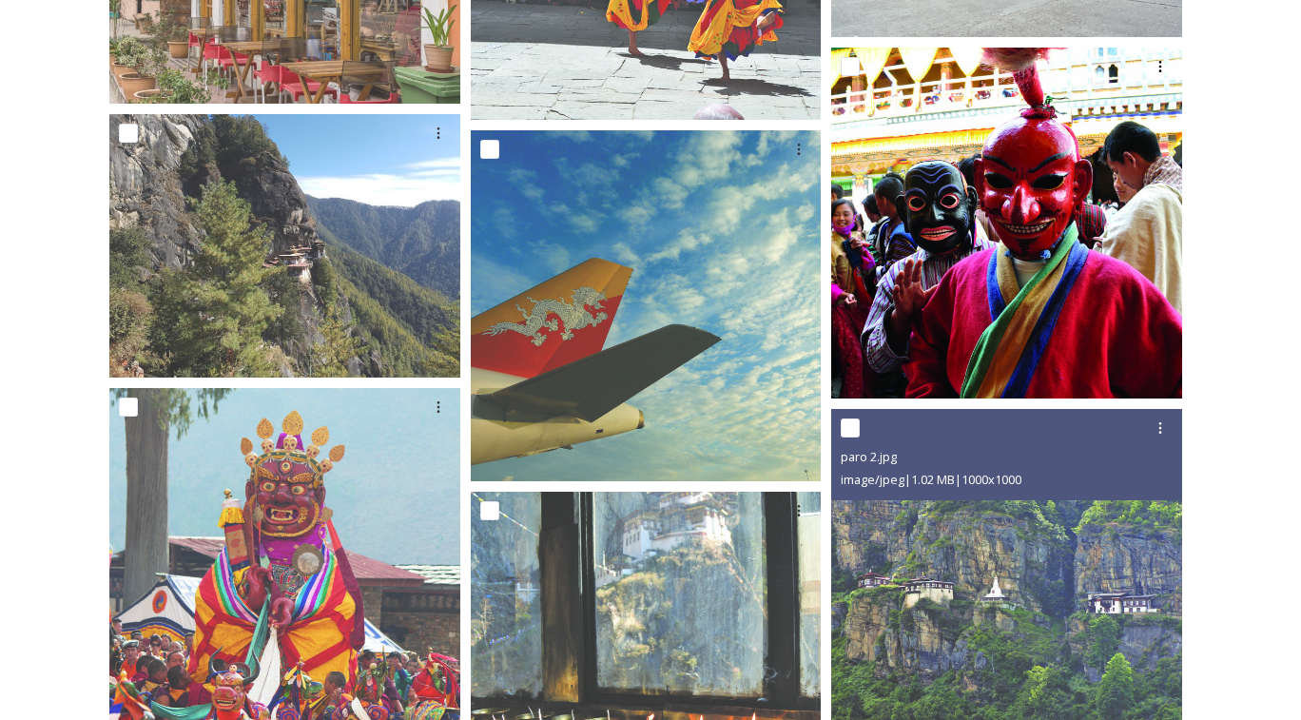
scroll to position [17948, 0]
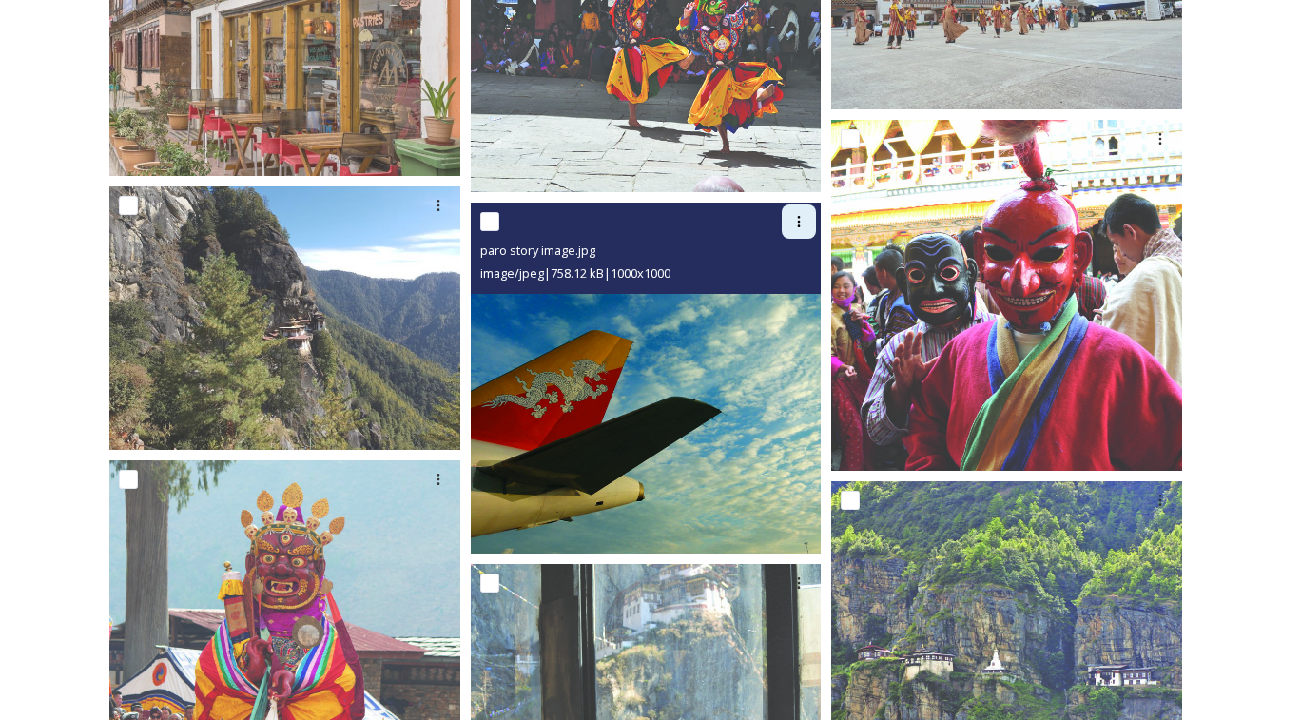
click at [801, 229] on icon at bounding box center [798, 221] width 15 height 15
click at [785, 309] on span "Download" at bounding box center [776, 300] width 58 height 18
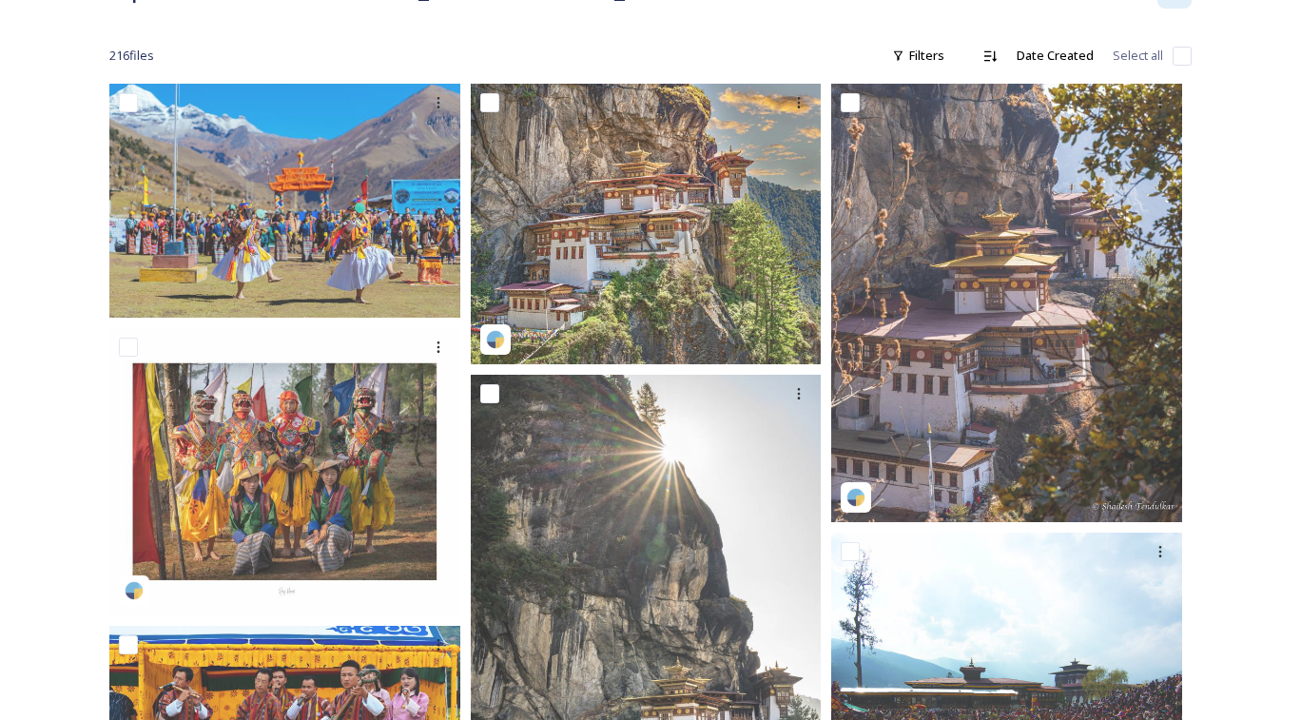
scroll to position [0, 0]
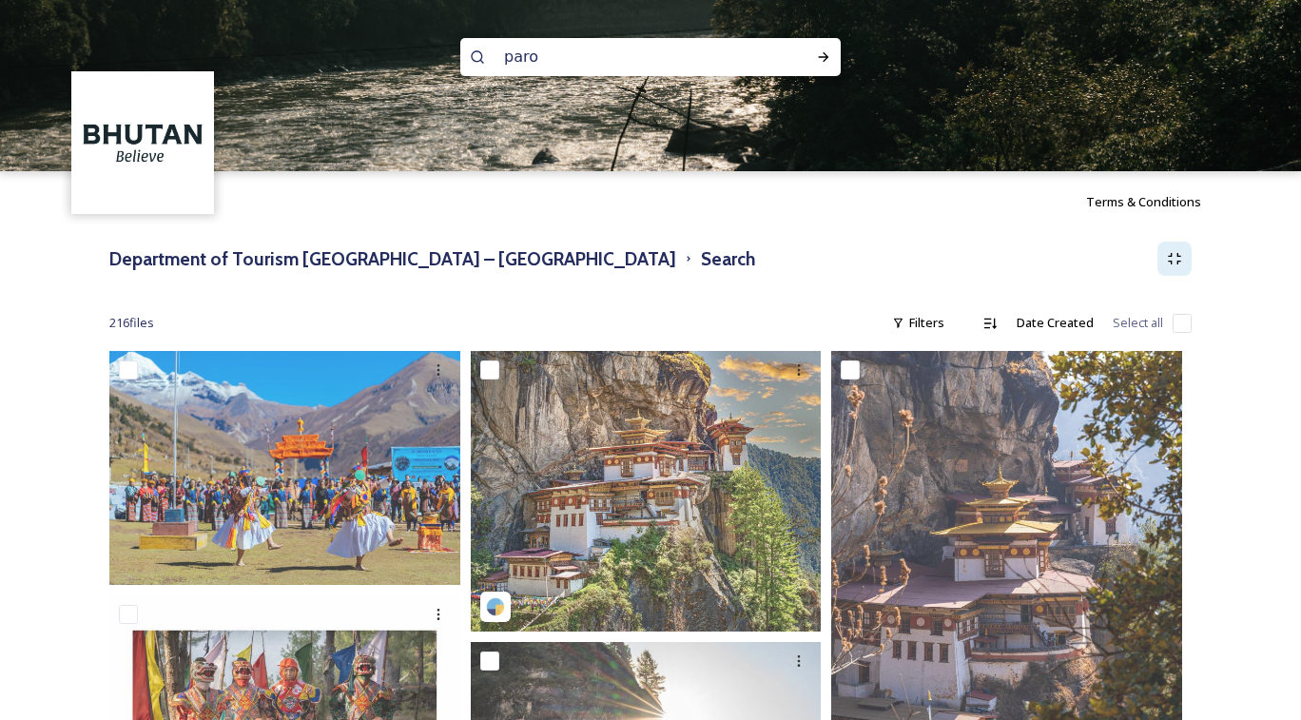
click at [546, 51] on input "paro" at bounding box center [625, 57] width 261 height 42
type input "hot stone"
click at [830, 43] on div "Run Search" at bounding box center [823, 57] width 34 height 34
